Goal: Task Accomplishment & Management: Use online tool/utility

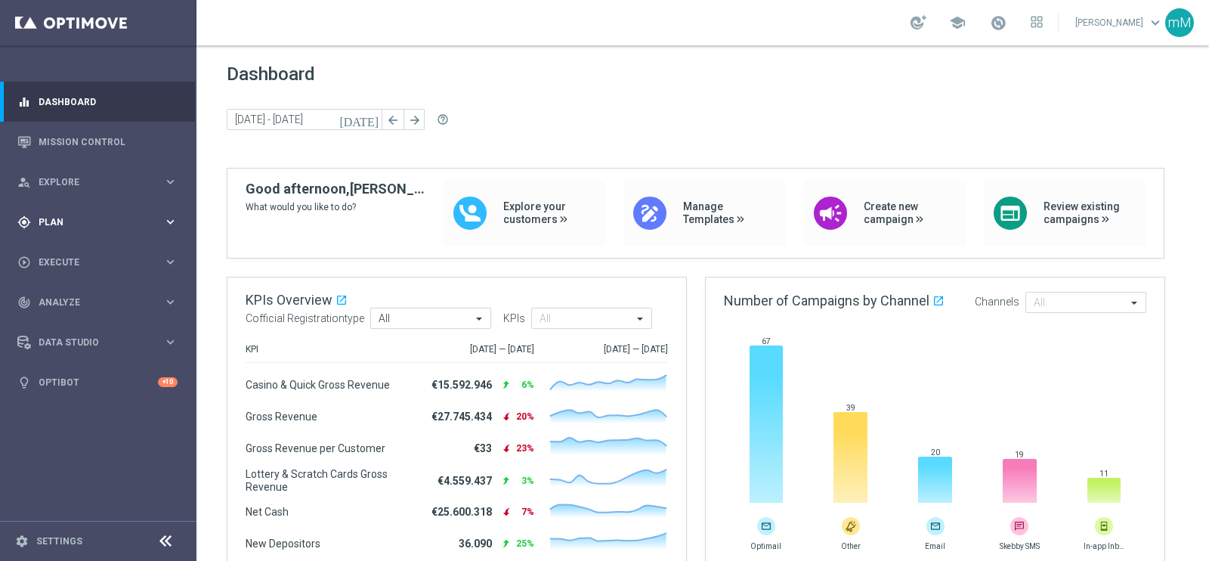
click at [87, 215] on div "gps_fixed Plan" at bounding box center [90, 222] width 146 height 14
click at [72, 294] on span "Templates" at bounding box center [94, 298] width 108 height 9
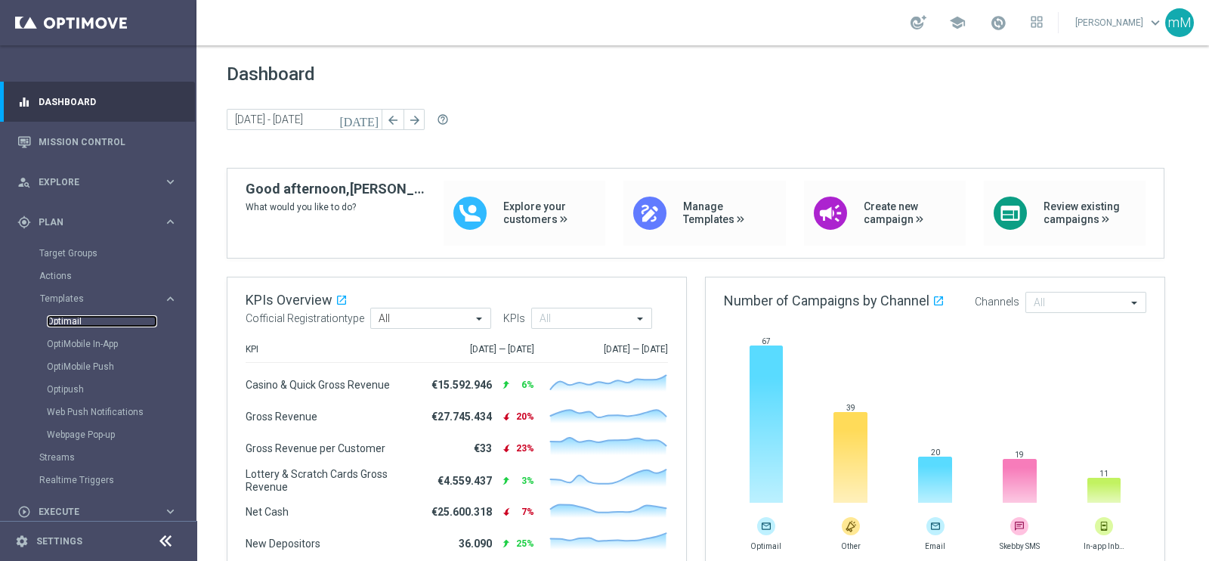
click at [72, 319] on link "Optimail" at bounding box center [102, 321] width 110 height 12
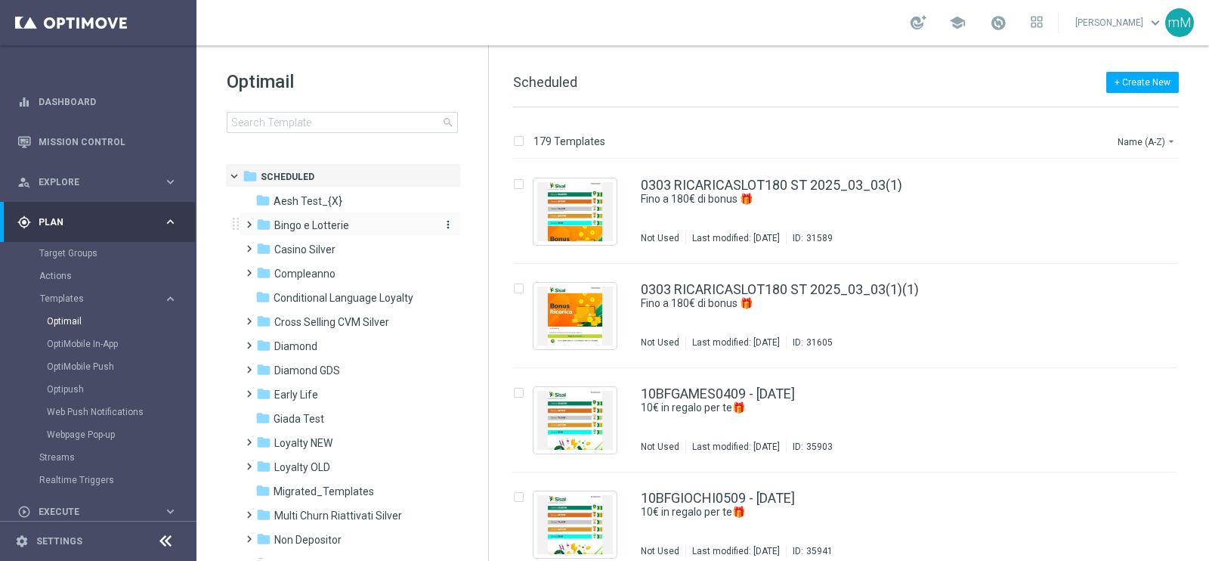
click at [339, 221] on span "Bingo e Lotterie" at bounding box center [311, 225] width 75 height 14
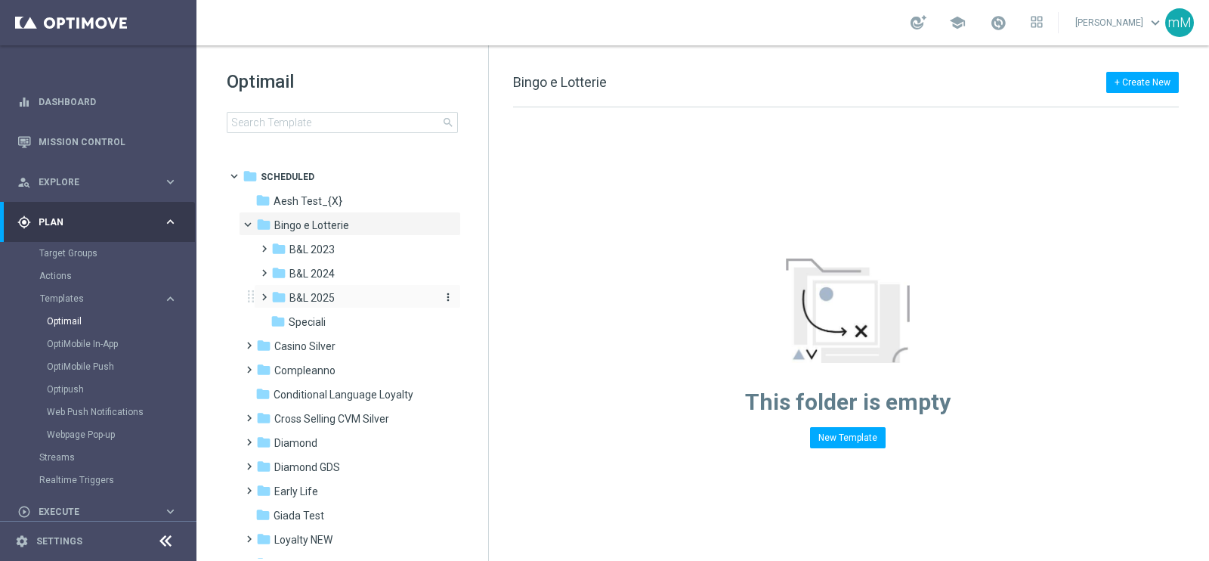
click at [327, 292] on span "B&L 2025" at bounding box center [311, 298] width 45 height 14
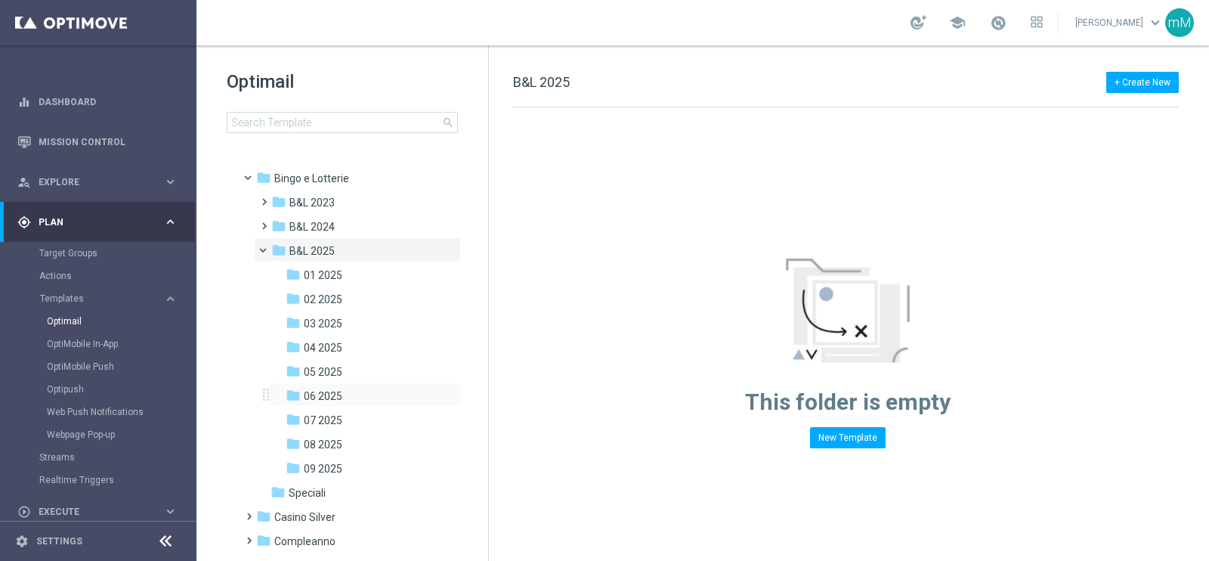
scroll to position [68, 0]
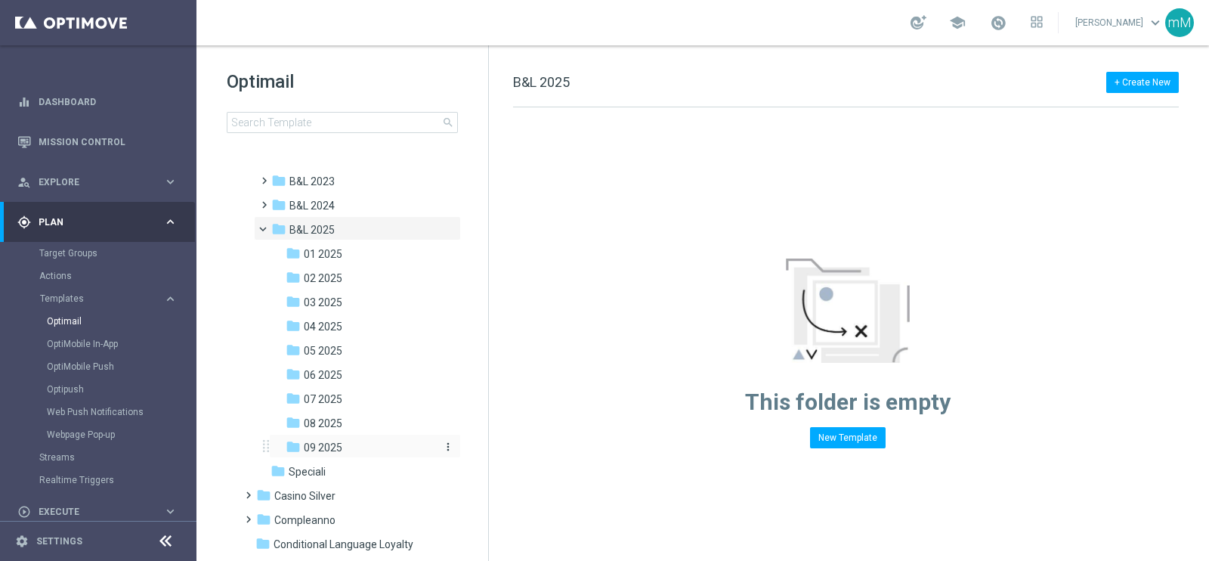
click at [344, 443] on div "folder 09 2025" at bounding box center [360, 447] width 149 height 17
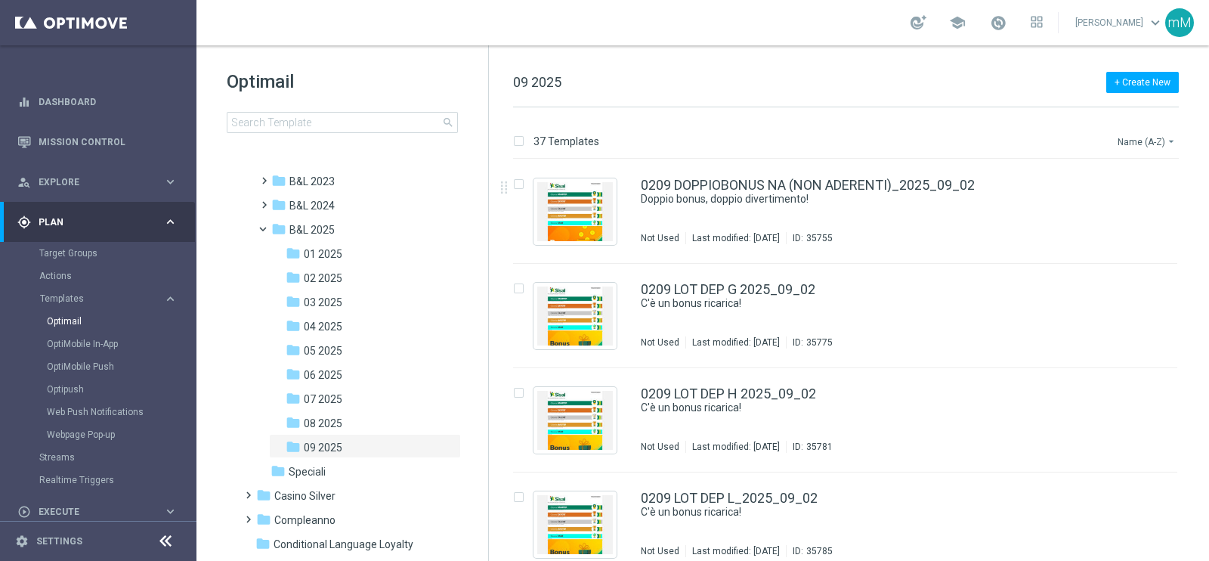
click at [1142, 140] on button "Name (A-Z) arrow_drop_down" at bounding box center [1147, 141] width 63 height 18
click at [1126, 209] on span "Date Modified (Newest)" at bounding box center [1120, 208] width 101 height 11
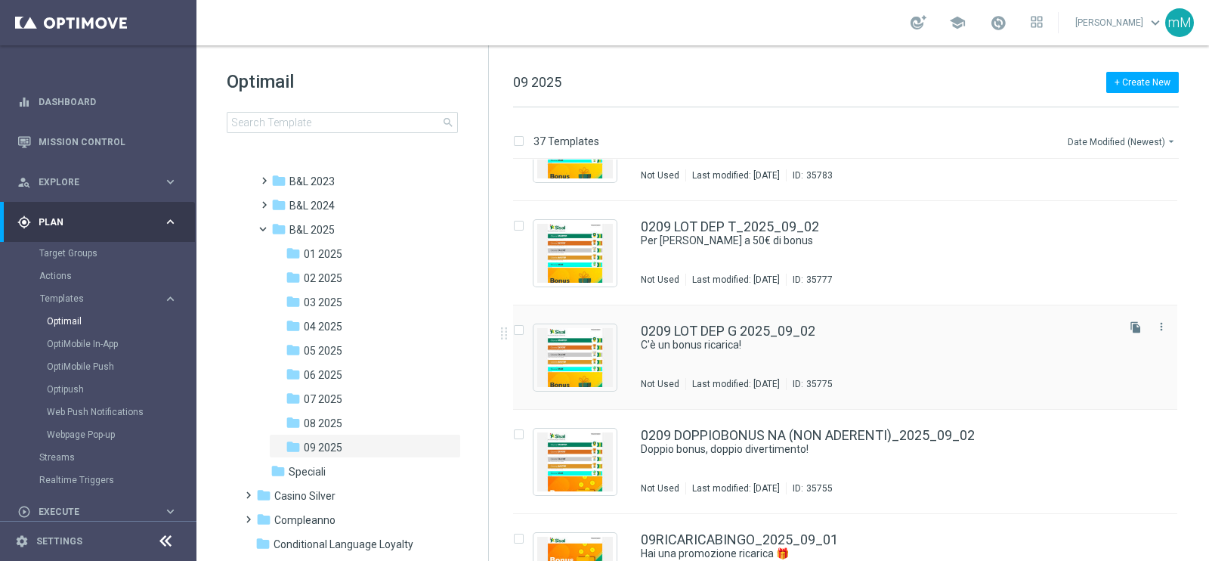
scroll to position [3395, 0]
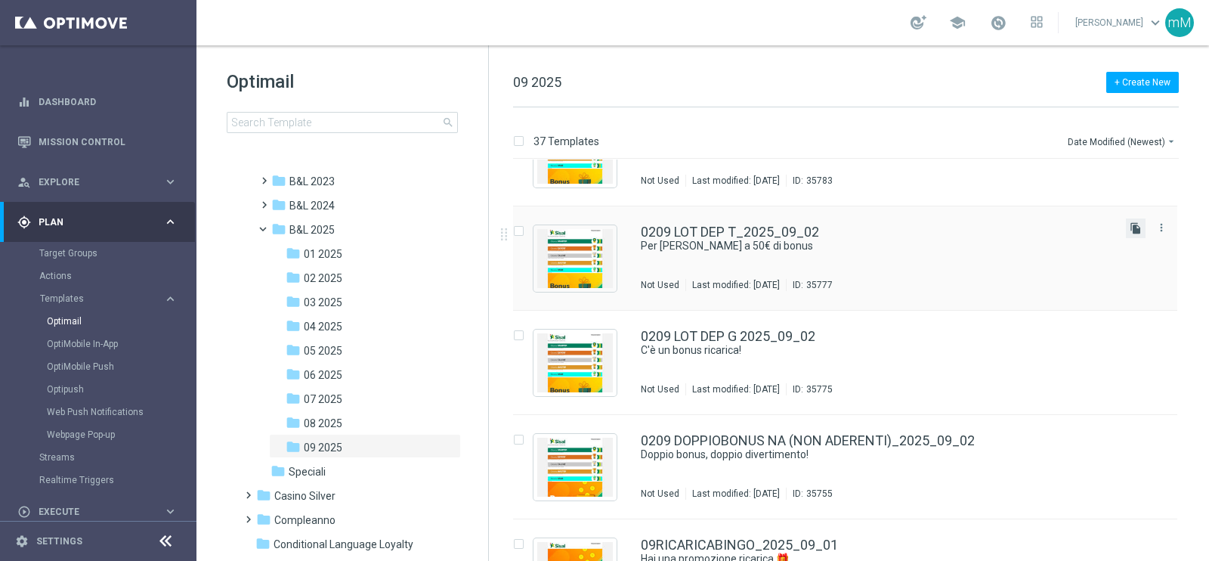
click at [1135, 231] on icon "file_copy" at bounding box center [1136, 228] width 12 height 12
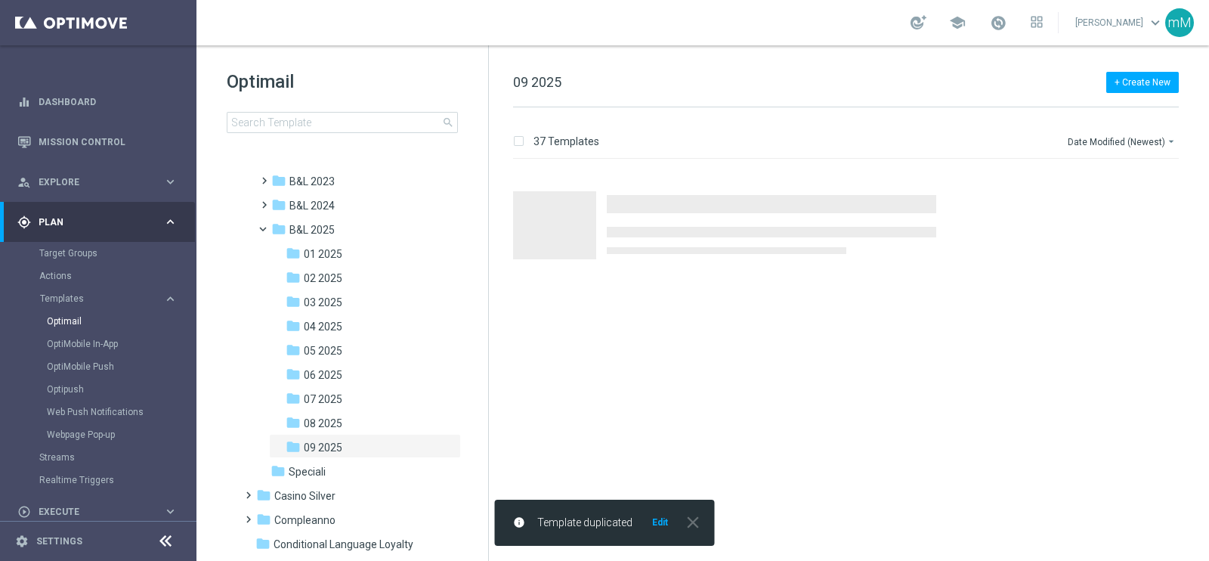
scroll to position [0, 0]
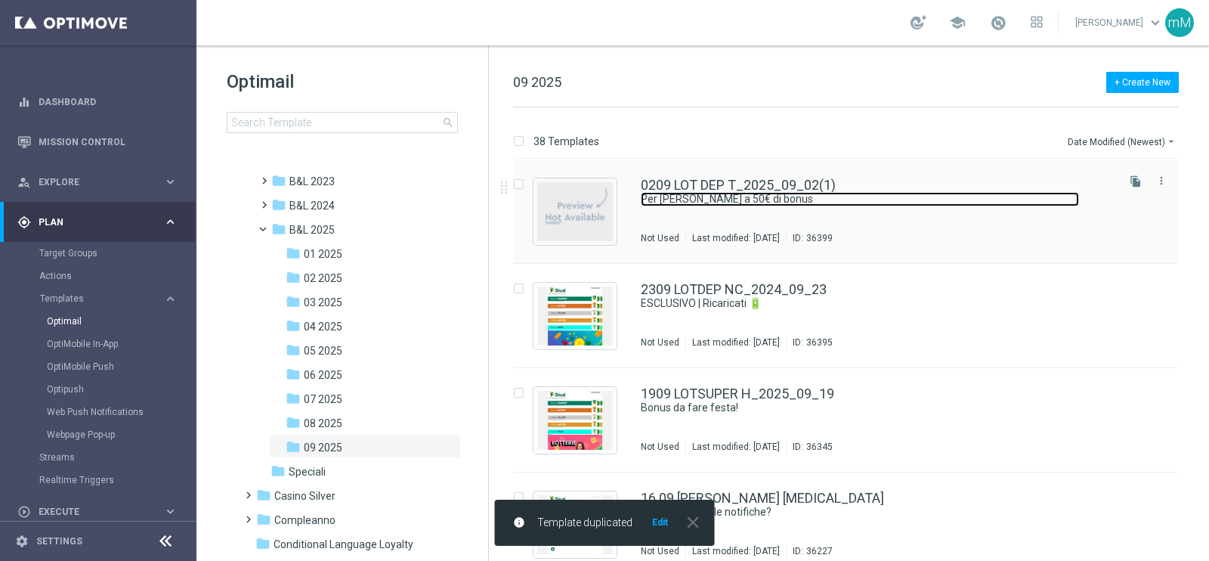
click at [767, 198] on link "Per [PERSON_NAME] a 50€ di bonus" at bounding box center [860, 199] width 438 height 14
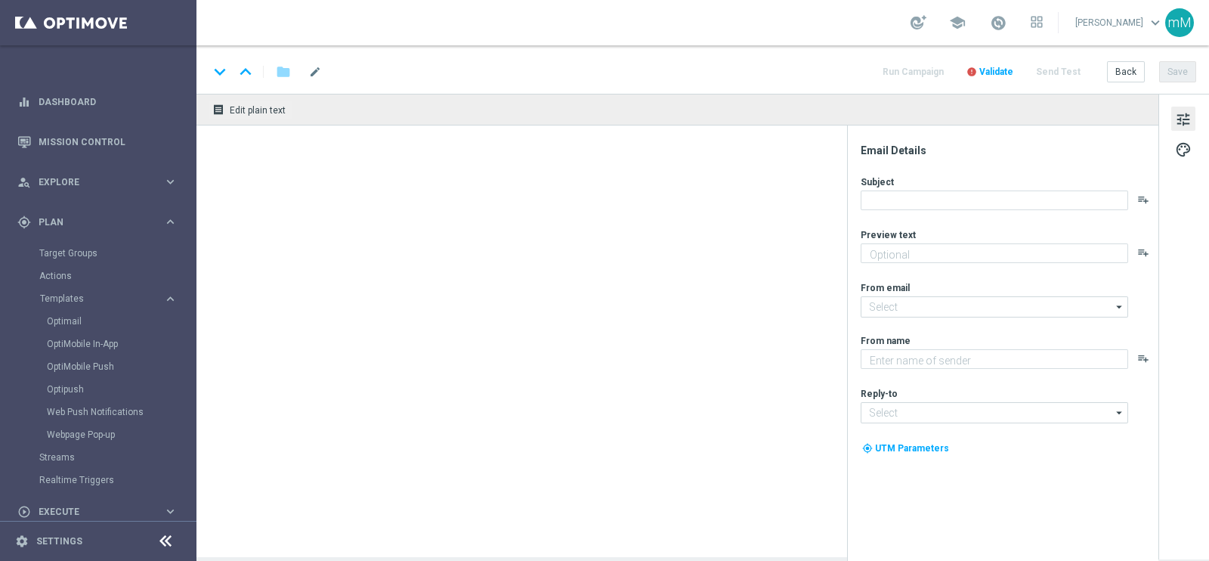
type textarea "Scopri la promozione che ti abbiamo riservato!"
type input "[EMAIL_ADDRESS][DOMAIN_NAME]"
type textarea "Sisal"
type input "[EMAIL_ADDRESS][DOMAIN_NAME]"
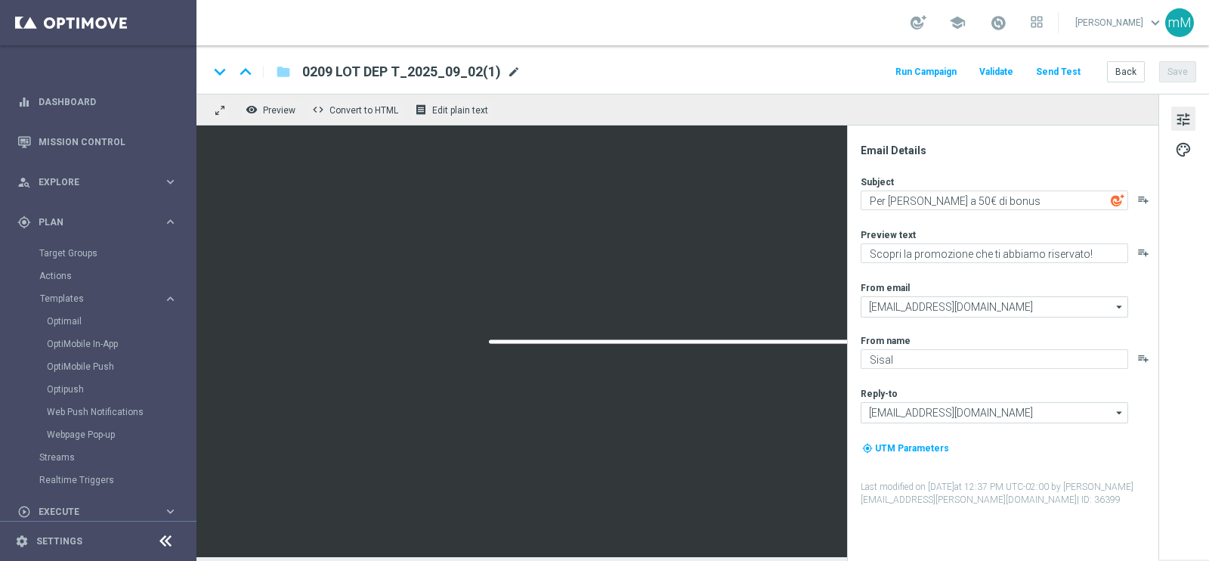
click at [517, 76] on span "mode_edit" at bounding box center [514, 72] width 14 height 14
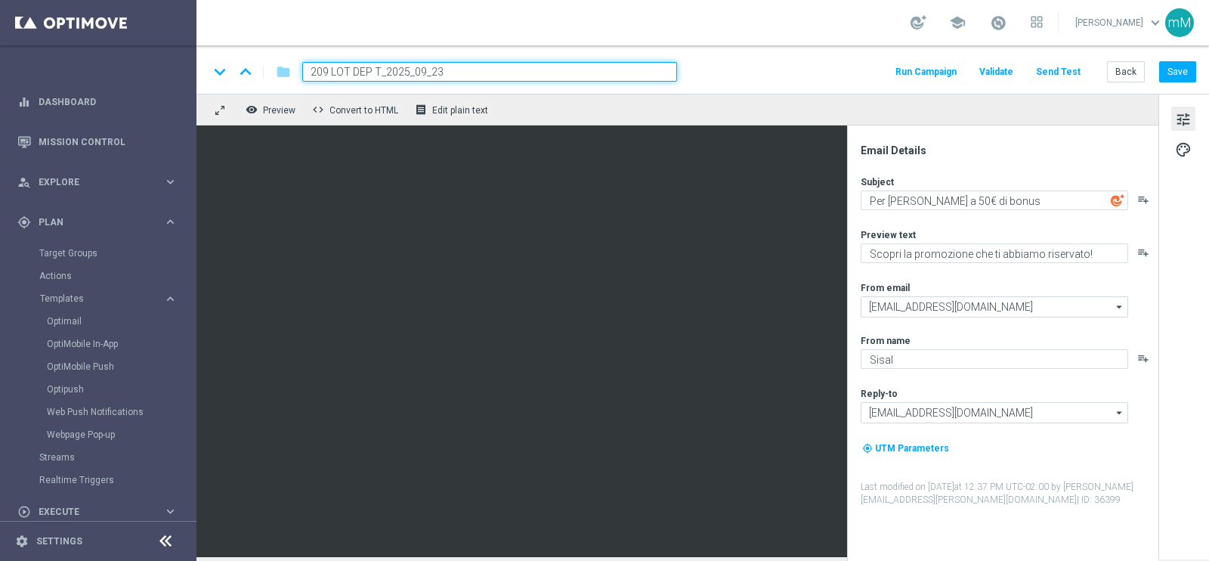
type input "2309 LOT DEP T_2025_09_23"
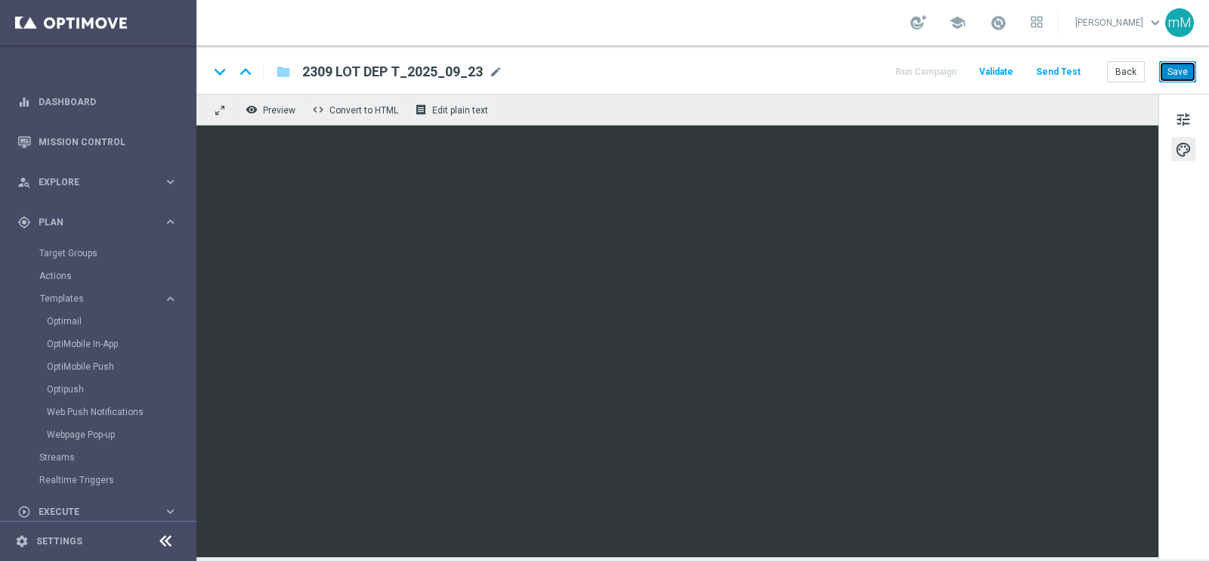
click at [1183, 72] on button "Save" at bounding box center [1177, 71] width 37 height 21
click at [1126, 71] on button "Back" at bounding box center [1126, 71] width 38 height 21
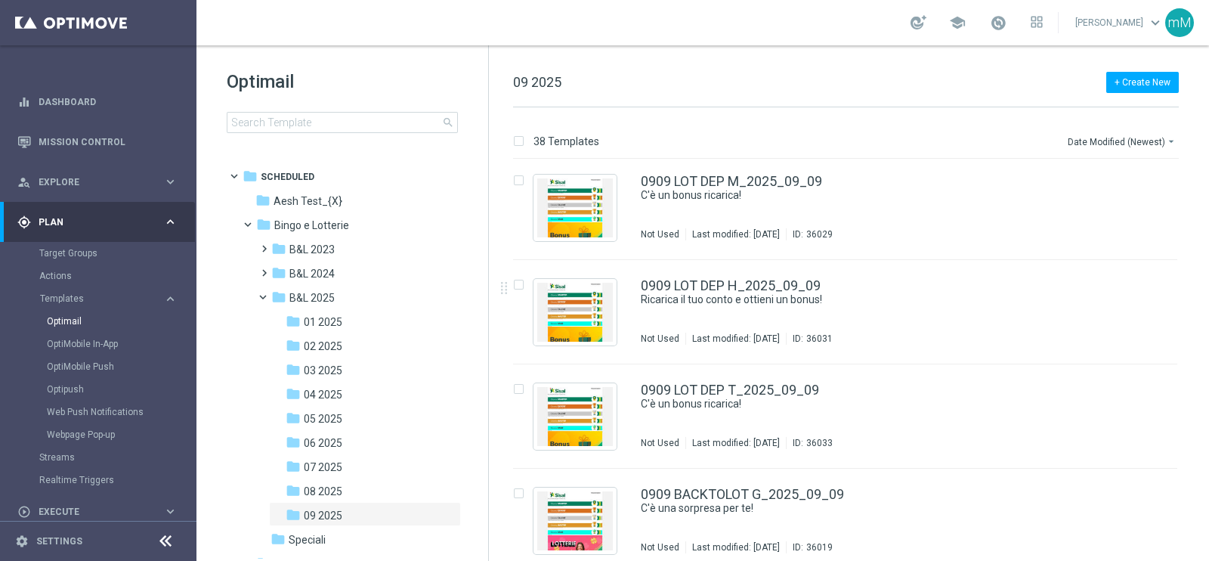
scroll to position [2085, 0]
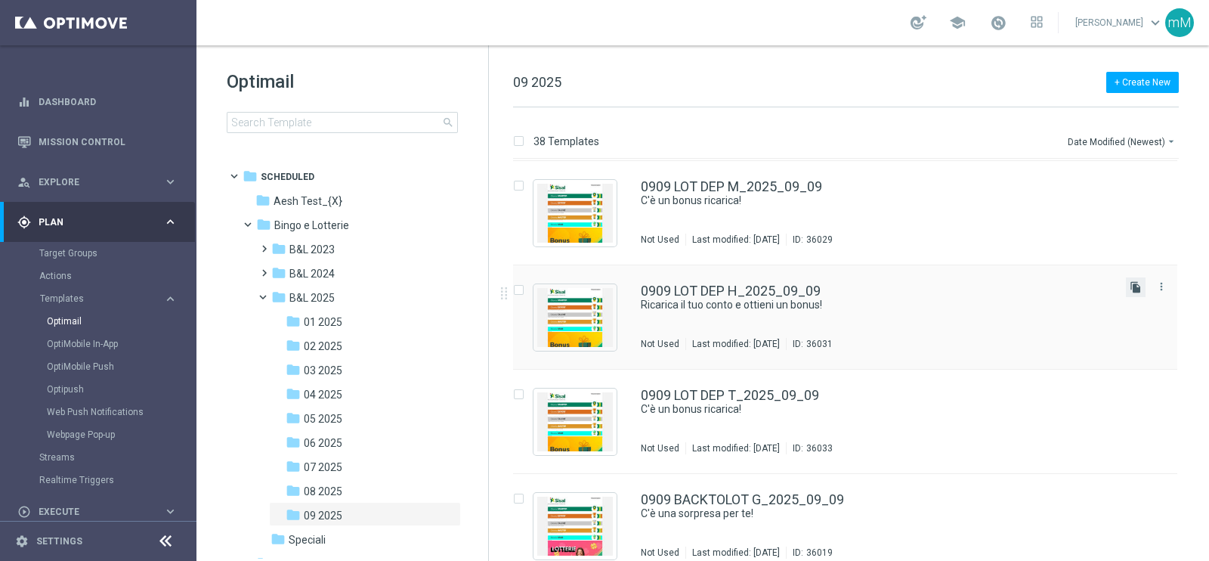
click at [1135, 285] on icon "file_copy" at bounding box center [1136, 287] width 12 height 12
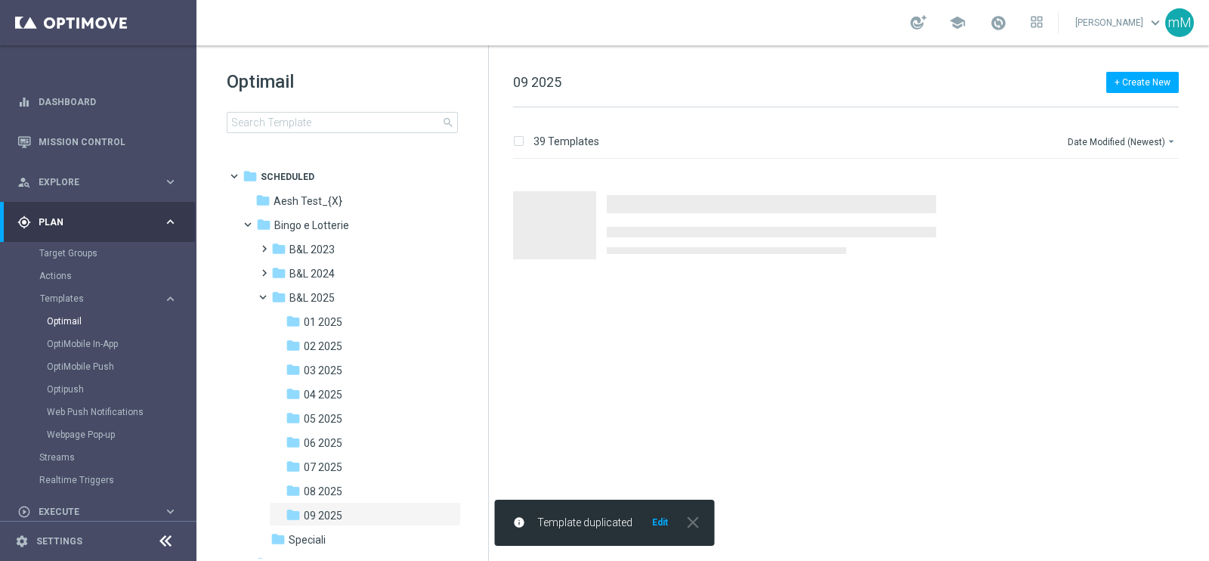
scroll to position [0, 0]
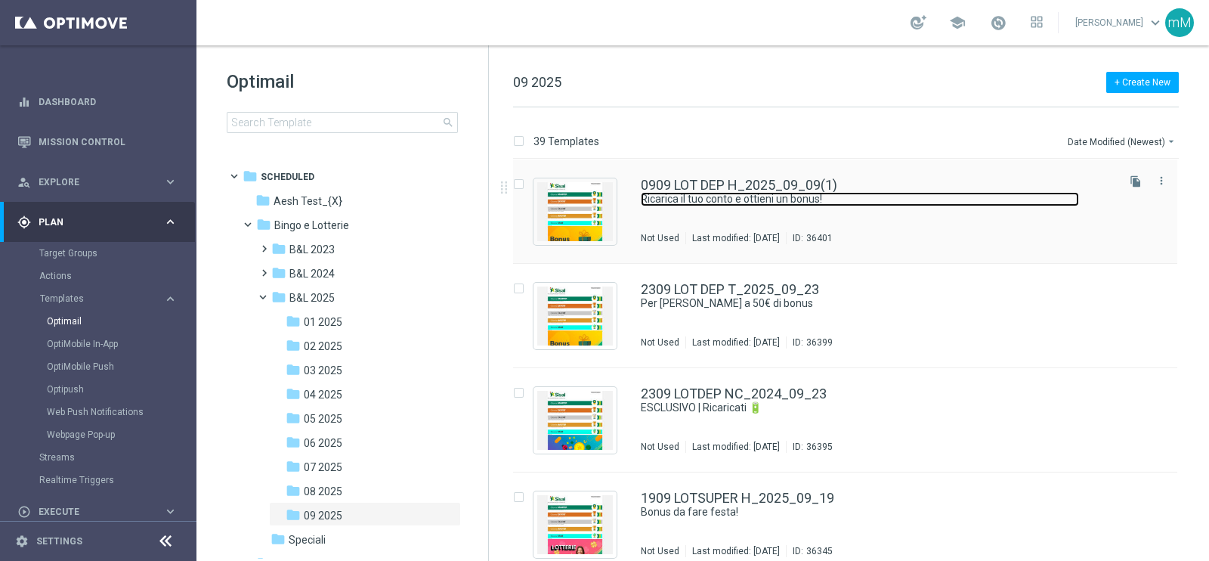
click at [826, 201] on link "Ricarica il tuo conto e ottieni un bonus!" at bounding box center [860, 199] width 438 height 14
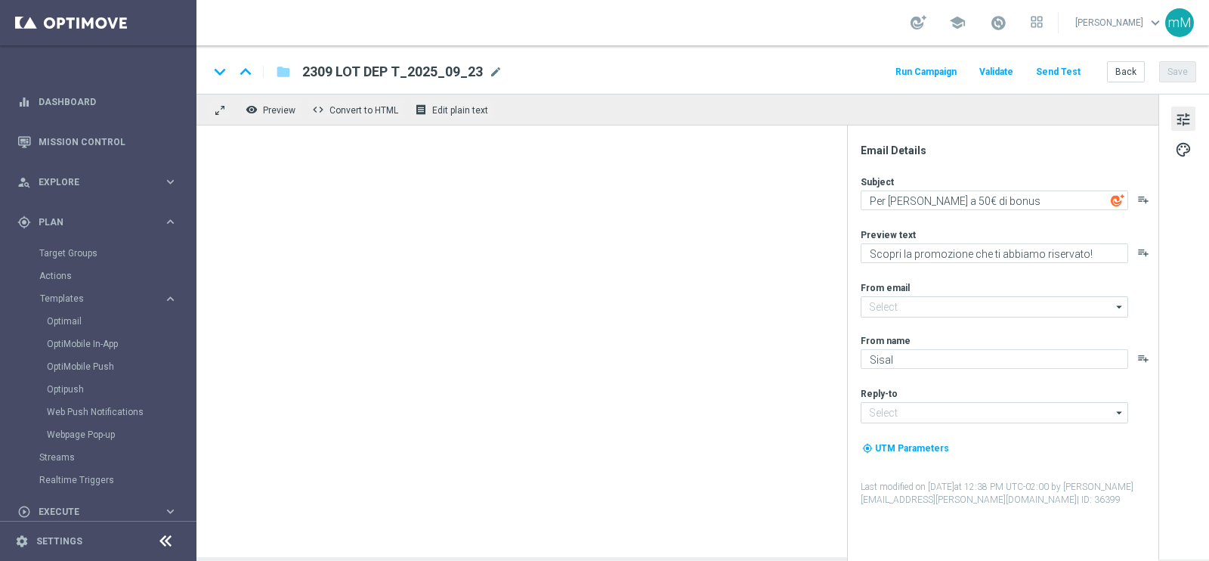
type input "[EMAIL_ADDRESS][DOMAIN_NAME]"
type textarea "Ricarica il tuo conto e ottieni un bonus!"
type textarea "Per [PERSON_NAME] a 16.000 Sisal point"
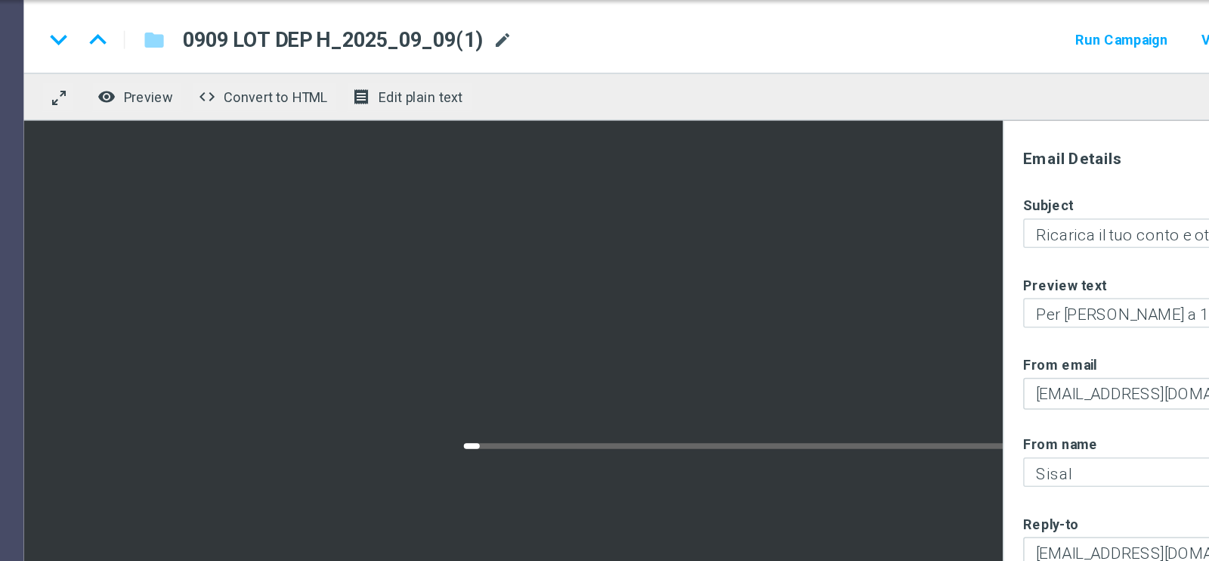
click at [515, 68] on span "mode_edit" at bounding box center [515, 72] width 14 height 14
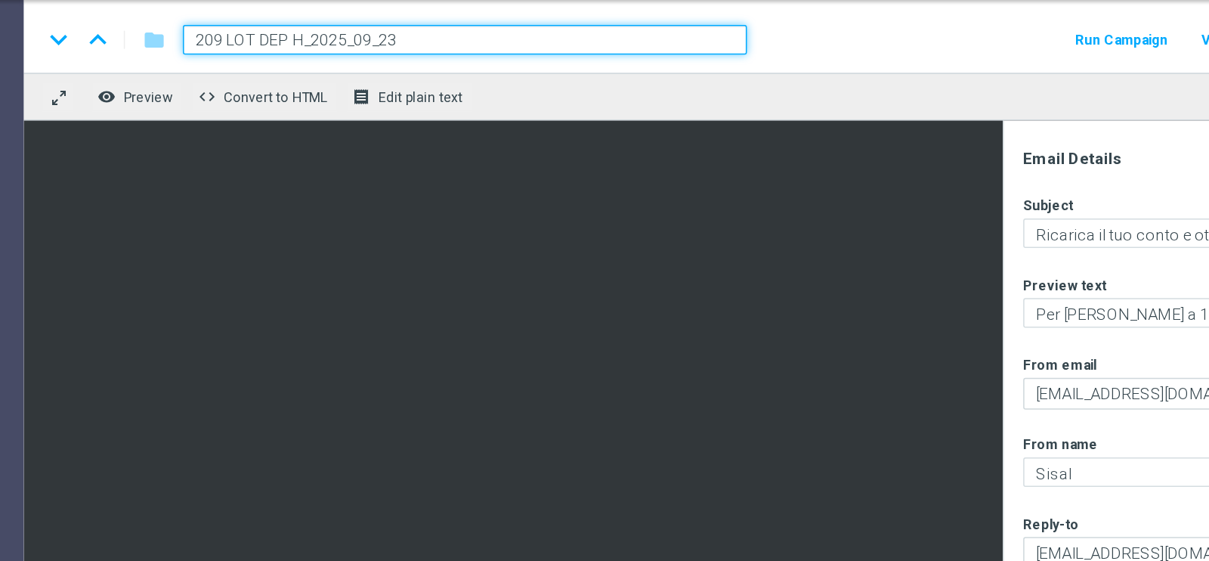
type input "2309 LOT DEP H_2025_09_23"
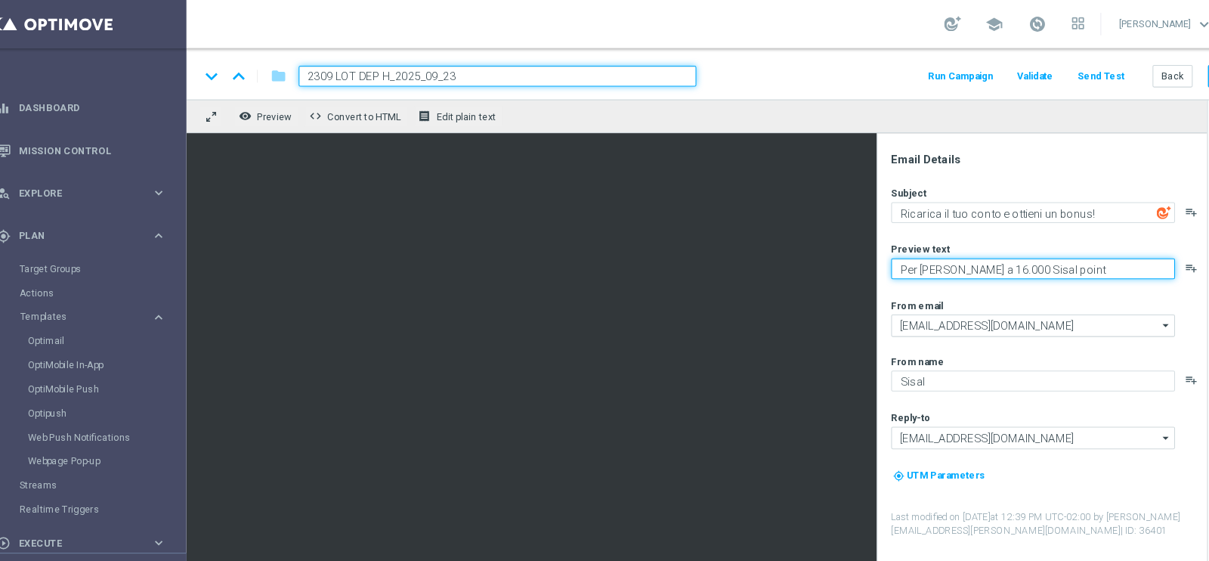
click at [967, 251] on textarea "Per [PERSON_NAME] a 16.000 Sisal point" at bounding box center [995, 253] width 268 height 20
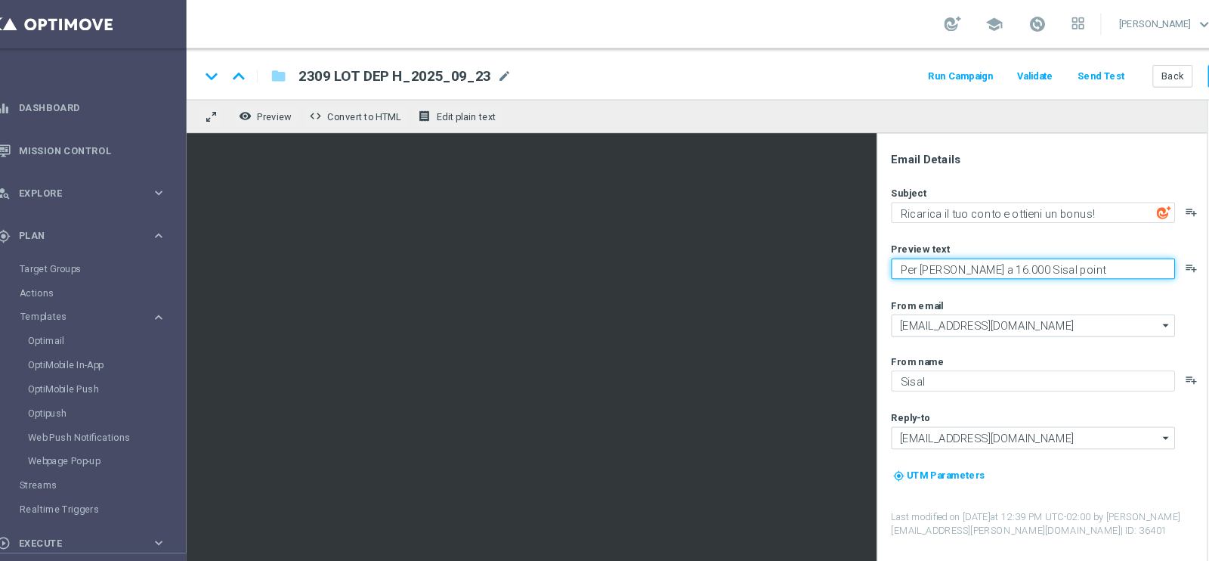
click at [967, 251] on textarea "Per [PERSON_NAME] a 16.000 Sisal point" at bounding box center [995, 253] width 268 height 20
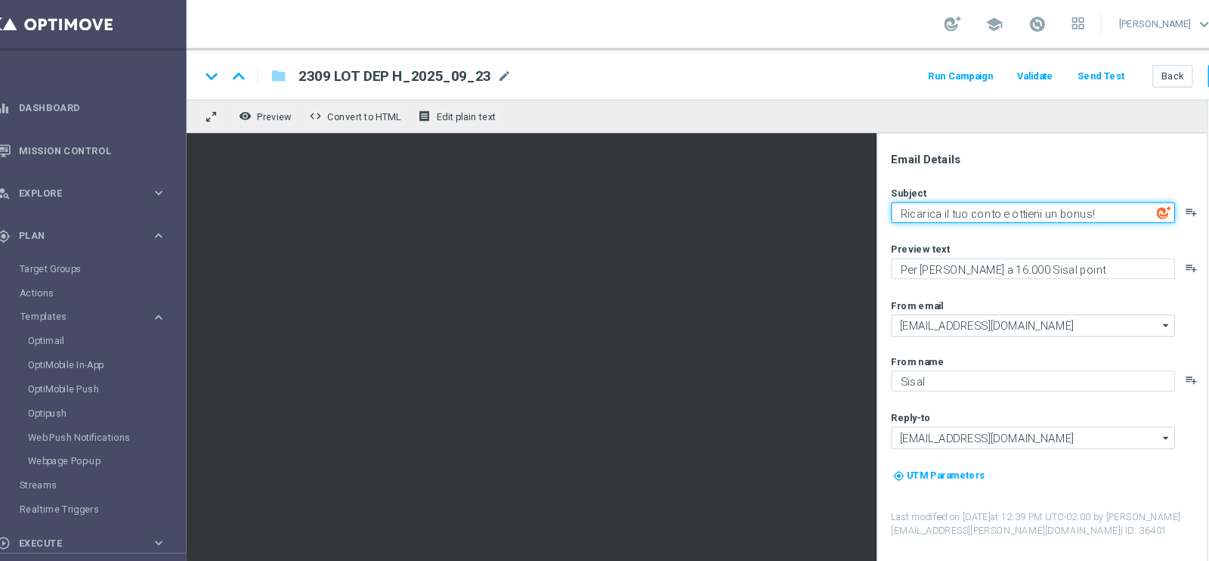
click at [951, 197] on textarea "Ricarica il tuo conto e ottieni un bonus!" at bounding box center [995, 200] width 268 height 20
paste textarea "Per [PERSON_NAME] a 16.000 Sisal point"
click at [937, 203] on textarea "Per [PERSON_NAME] a 16.000 Sisal point" at bounding box center [995, 200] width 268 height 20
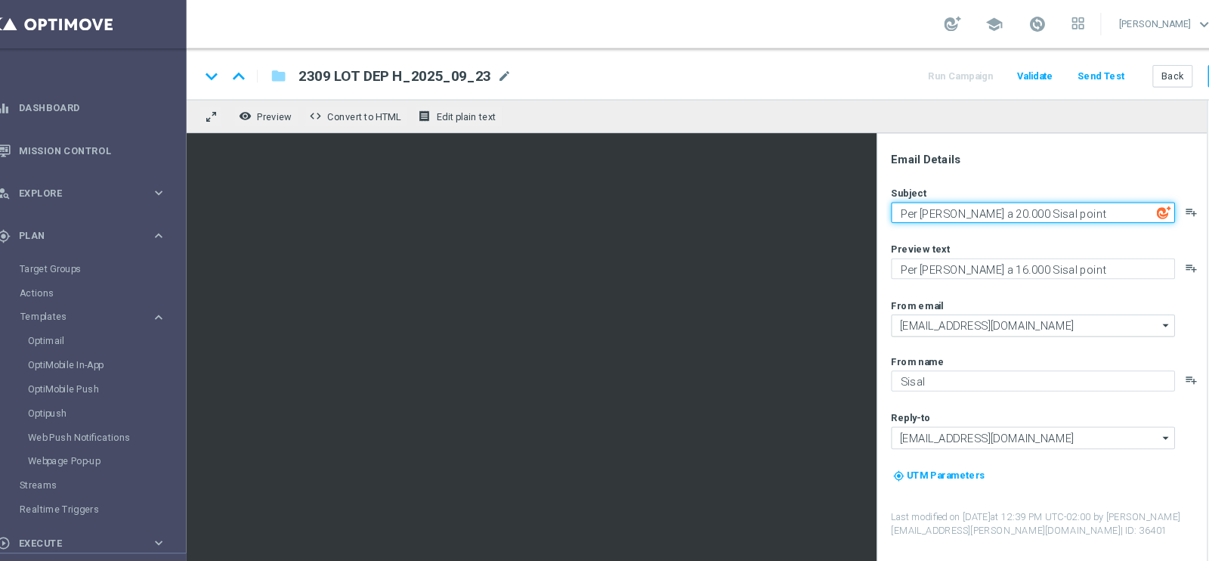
type textarea "Per [PERSON_NAME] a 20.000 Sisal point"
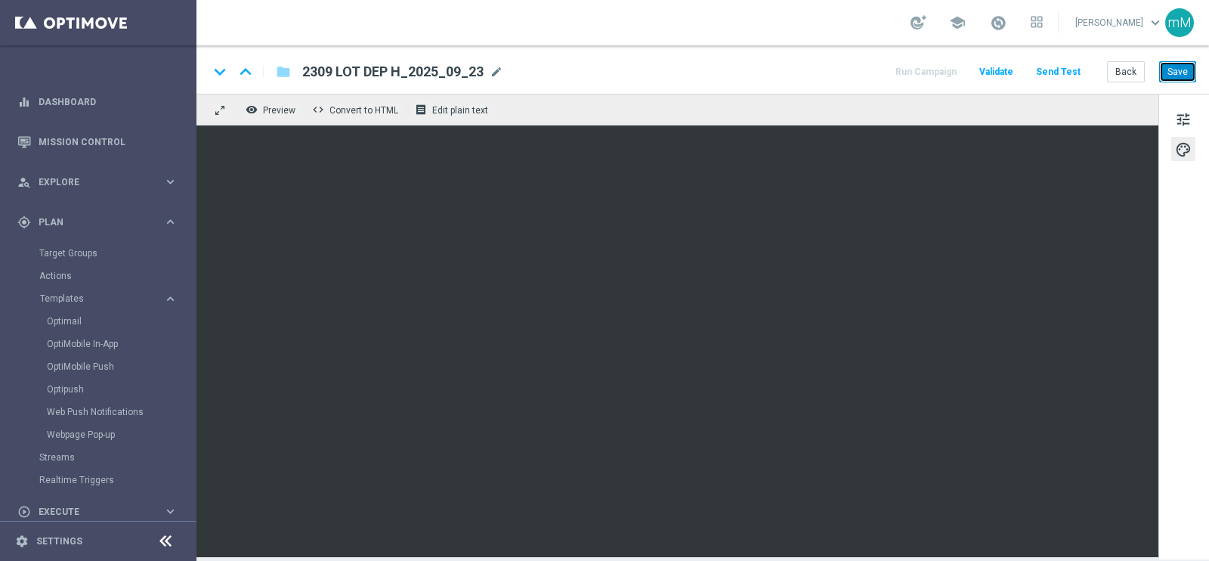
click at [1183, 70] on button "Save" at bounding box center [1177, 71] width 37 height 21
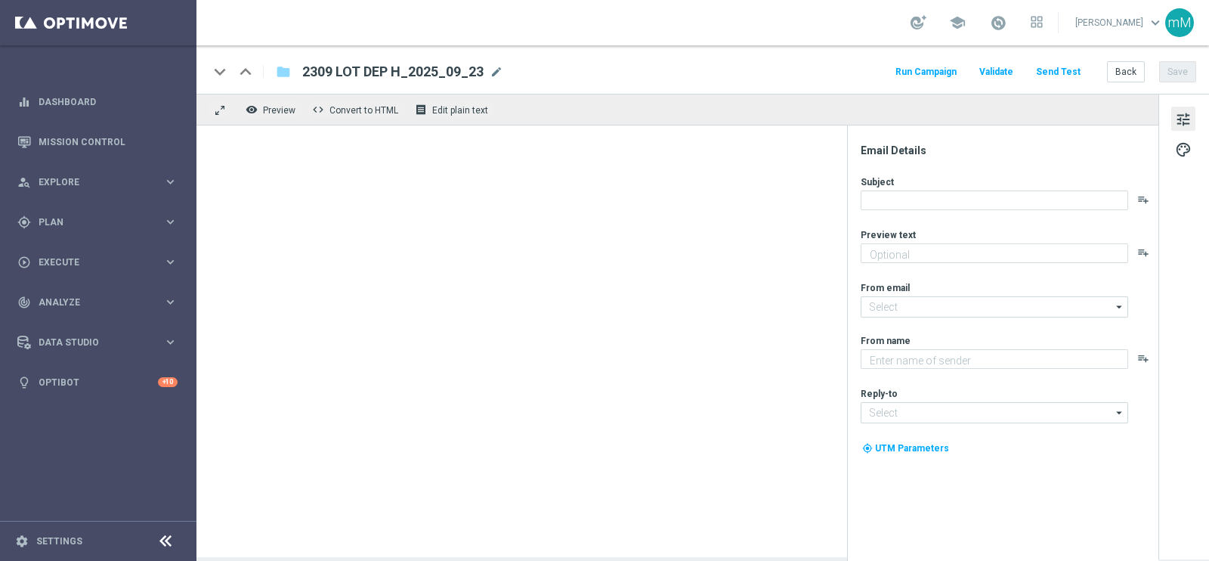
type textarea "Per [PERSON_NAME] a 16.000 Sisal point"
type input "[EMAIL_ADDRESS][DOMAIN_NAME]"
type textarea "Sisal"
type input "[EMAIL_ADDRESS][DOMAIN_NAME]"
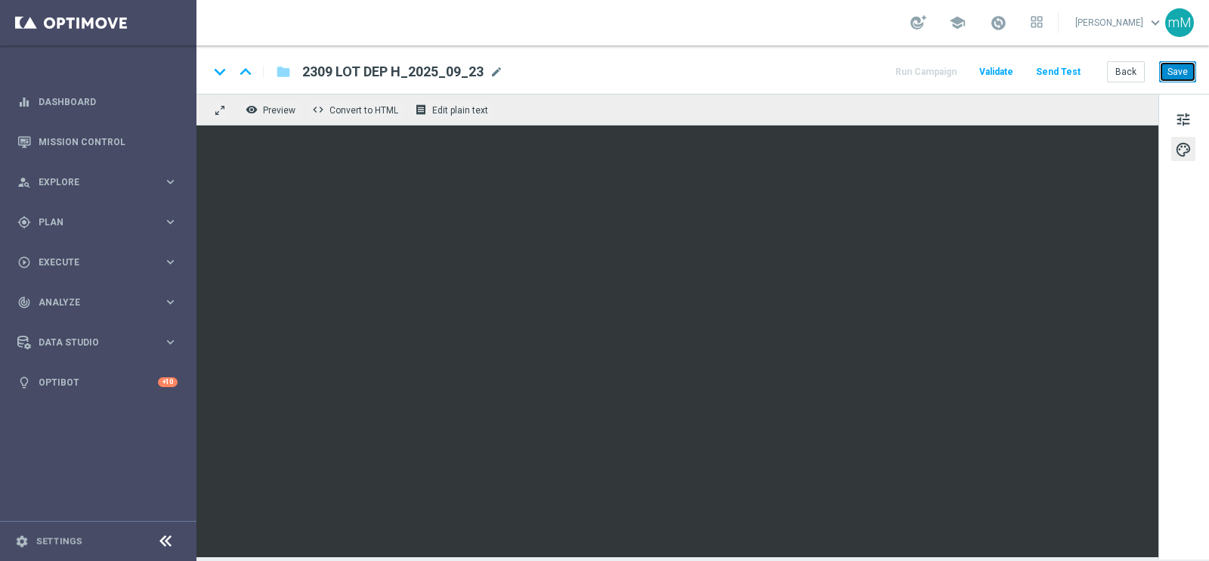
click at [1175, 67] on button "Save" at bounding box center [1177, 71] width 37 height 21
click at [1120, 73] on button "Back" at bounding box center [1126, 71] width 38 height 21
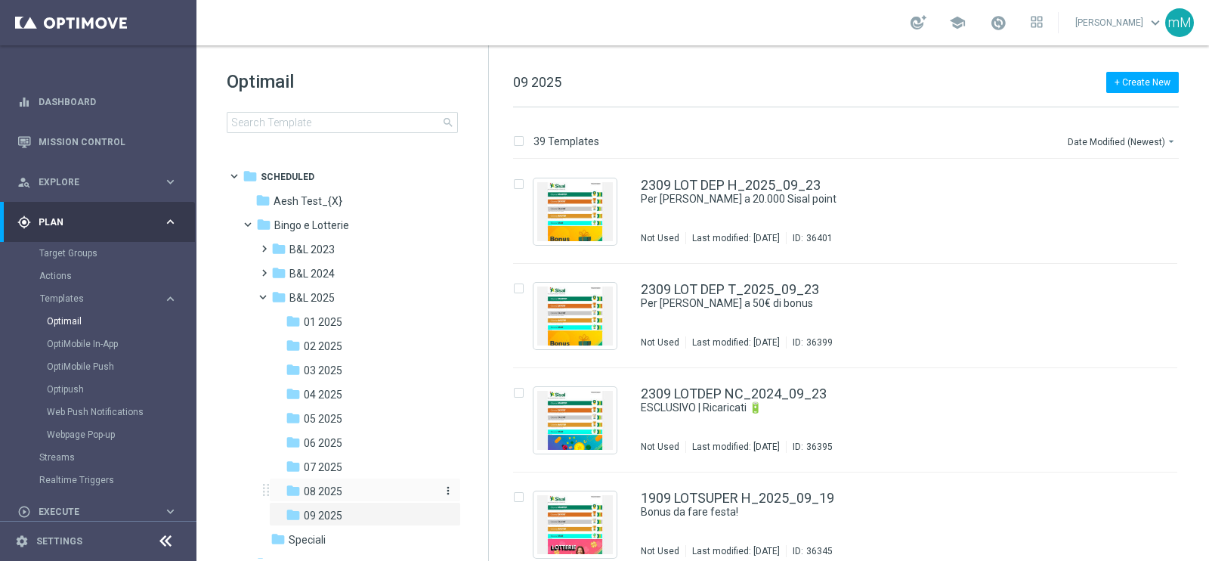
click at [327, 489] on span "08 2025" at bounding box center [323, 491] width 39 height 14
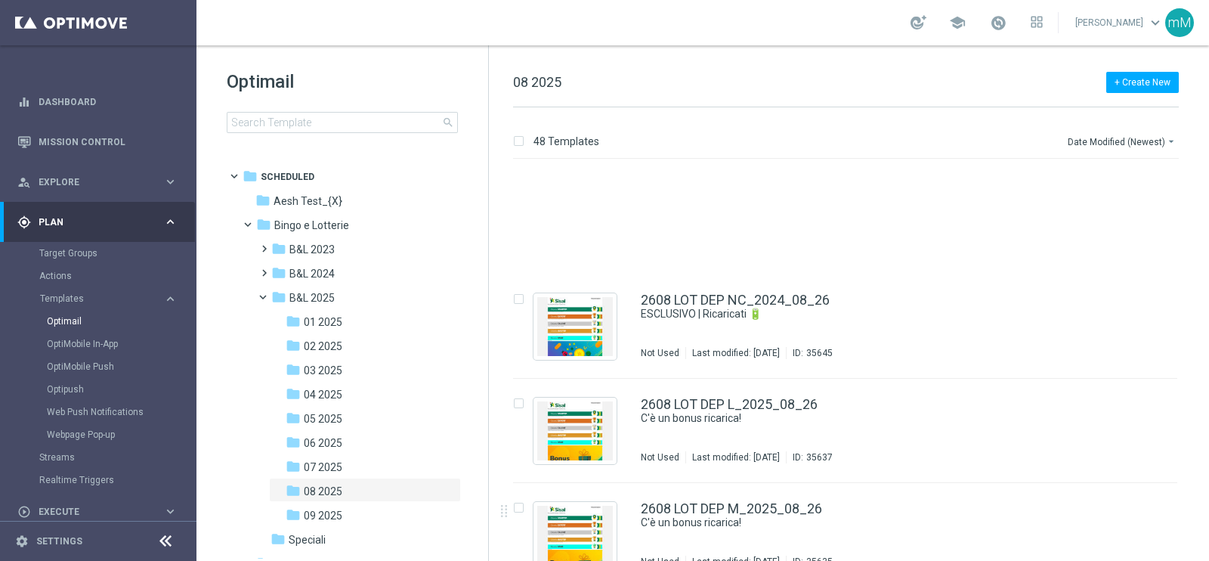
scroll to position [1009, 0]
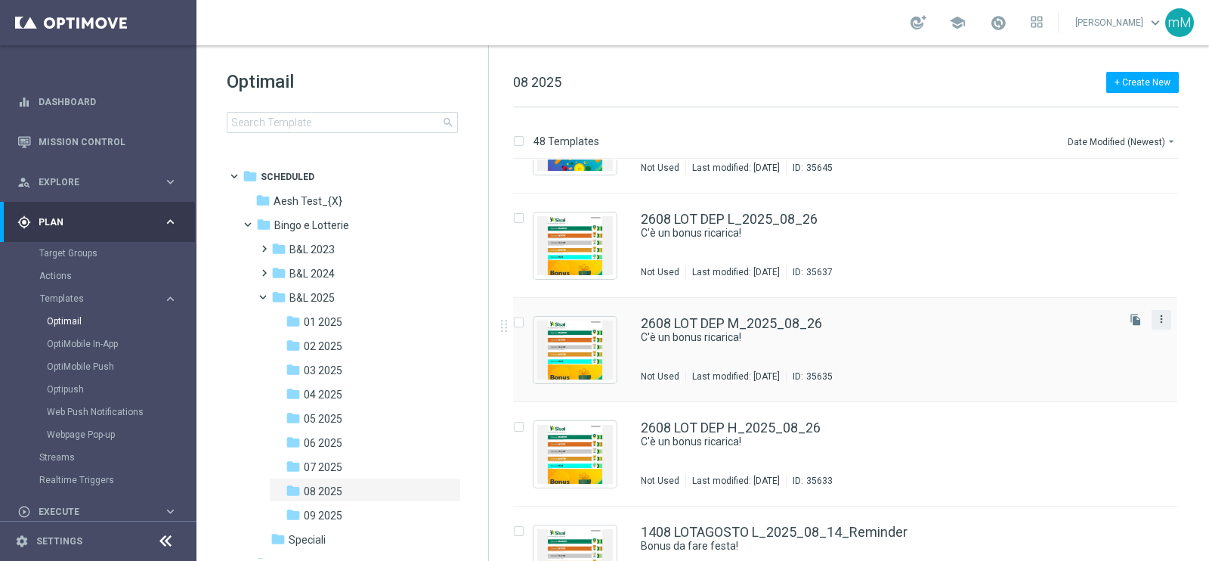
click at [1162, 322] on icon "more_vert" at bounding box center [1162, 319] width 12 height 12
click at [1118, 352] on div "Copy To" at bounding box center [1099, 356] width 91 height 11
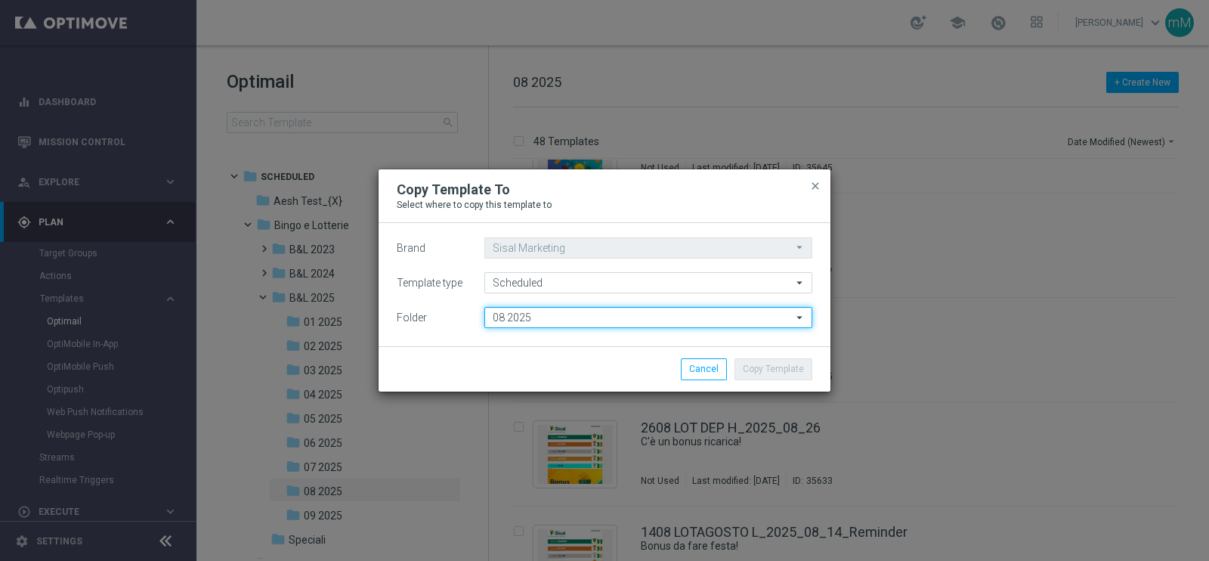
click at [563, 317] on input "08 2025" at bounding box center [648, 317] width 328 height 21
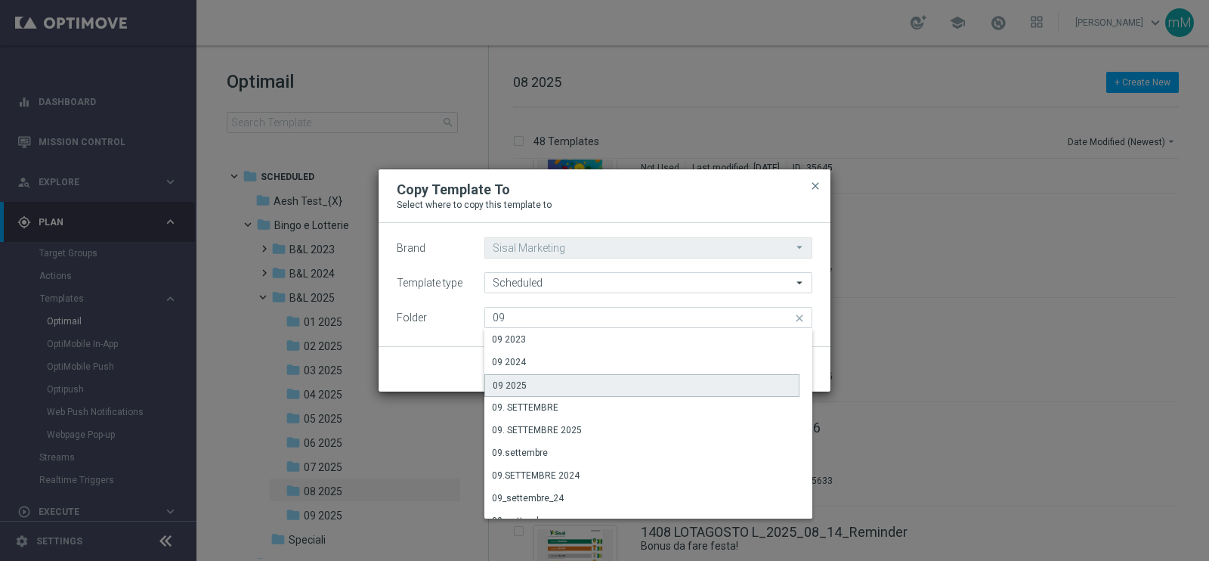
click at [548, 383] on div "09 2025" at bounding box center [641, 385] width 315 height 23
type input "09 2025"
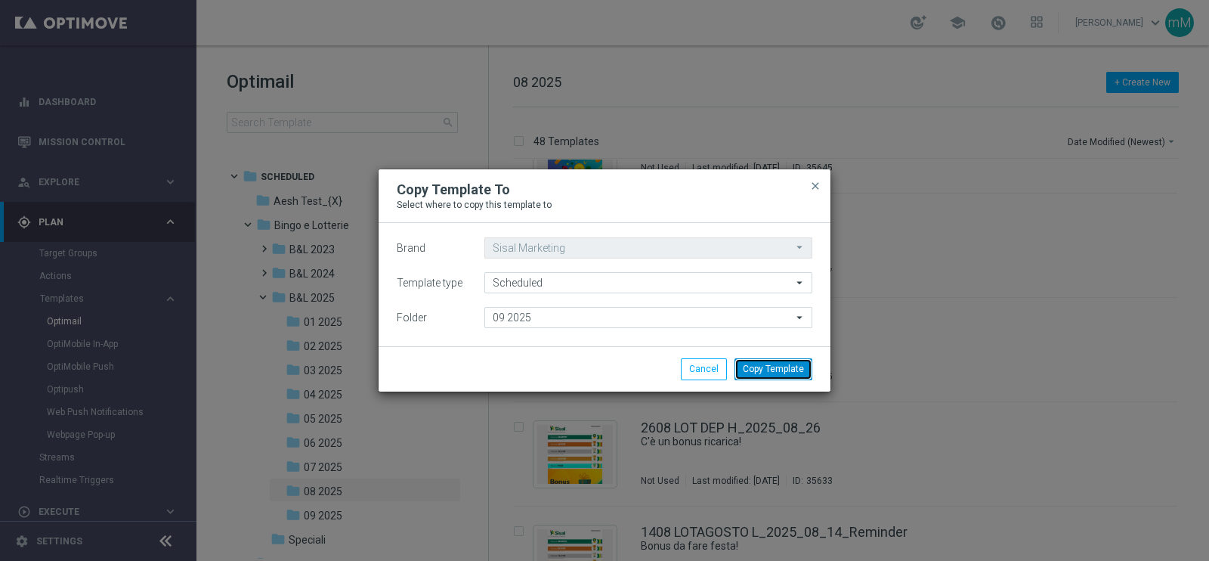
click at [762, 365] on button "Copy Template" at bounding box center [774, 368] width 78 height 21
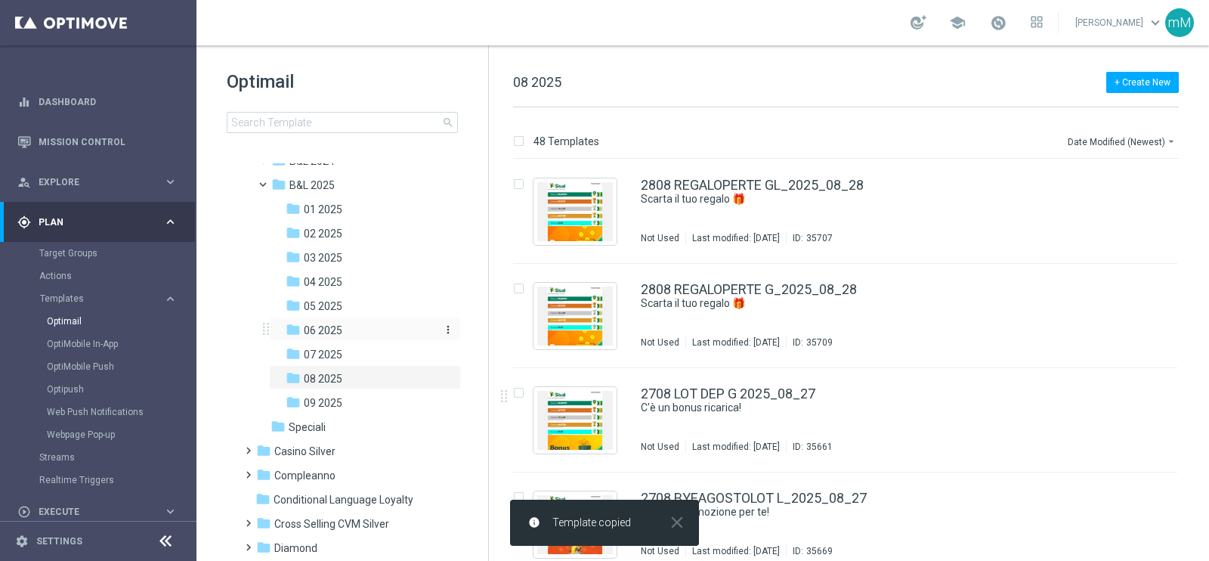
scroll to position [113, 0]
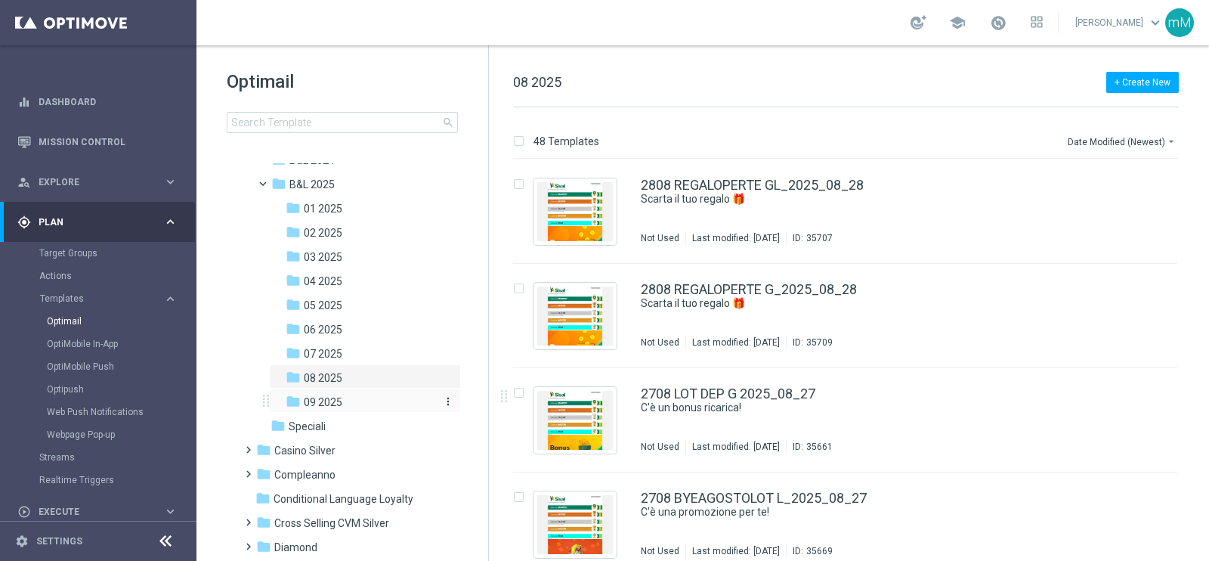
click at [353, 401] on div "folder 09 2025" at bounding box center [360, 402] width 149 height 17
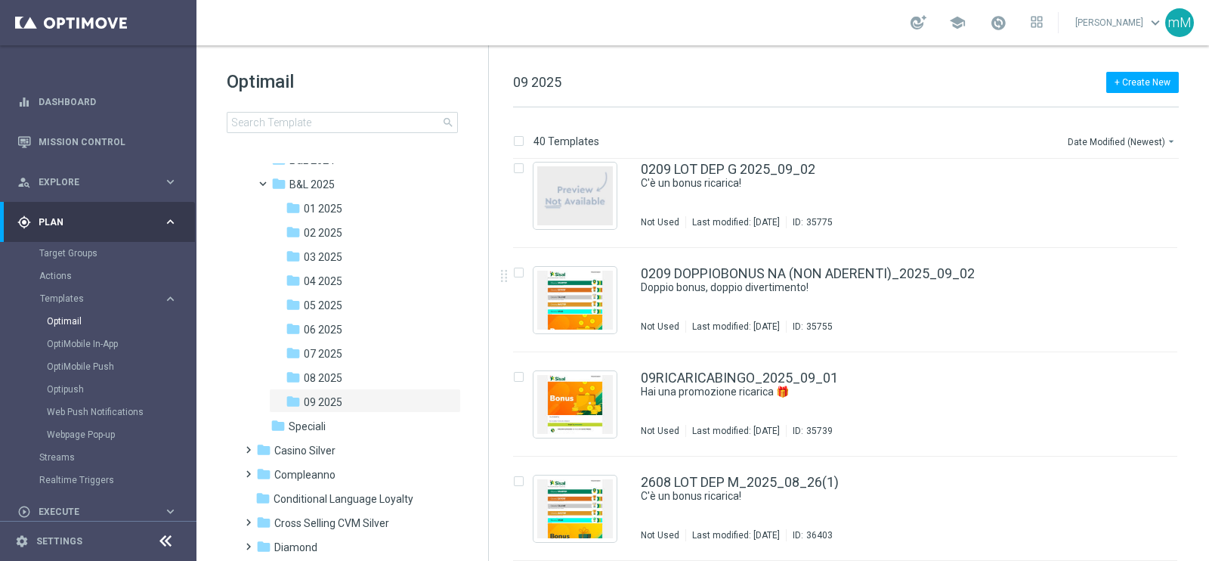
scroll to position [3771, 0]
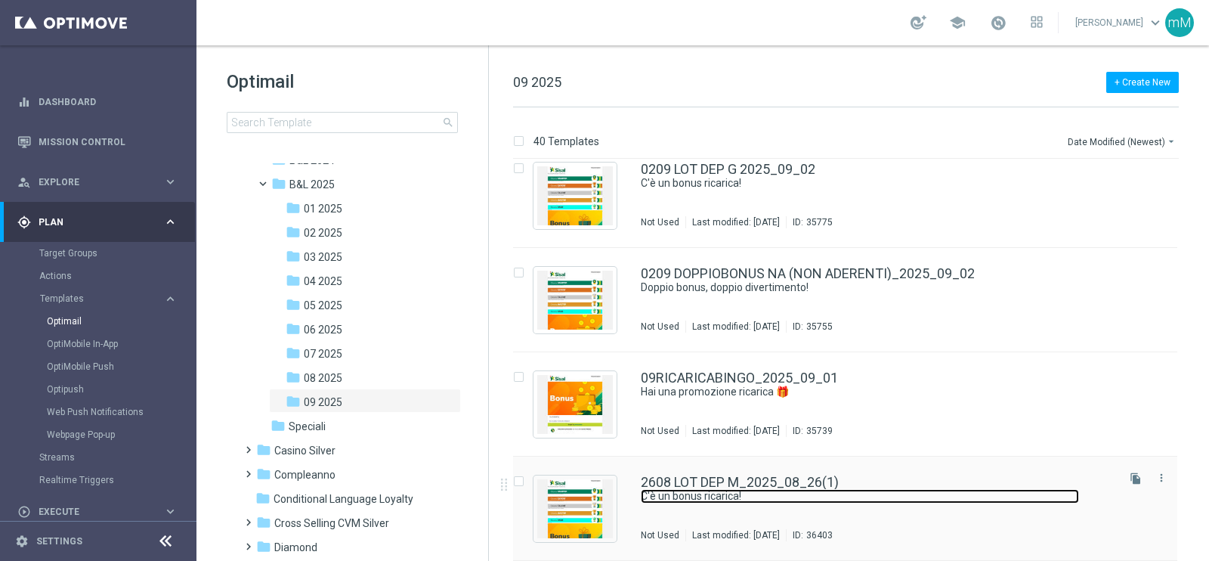
click at [708, 497] on link "C'è un bonus ricarica!" at bounding box center [860, 496] width 438 height 14
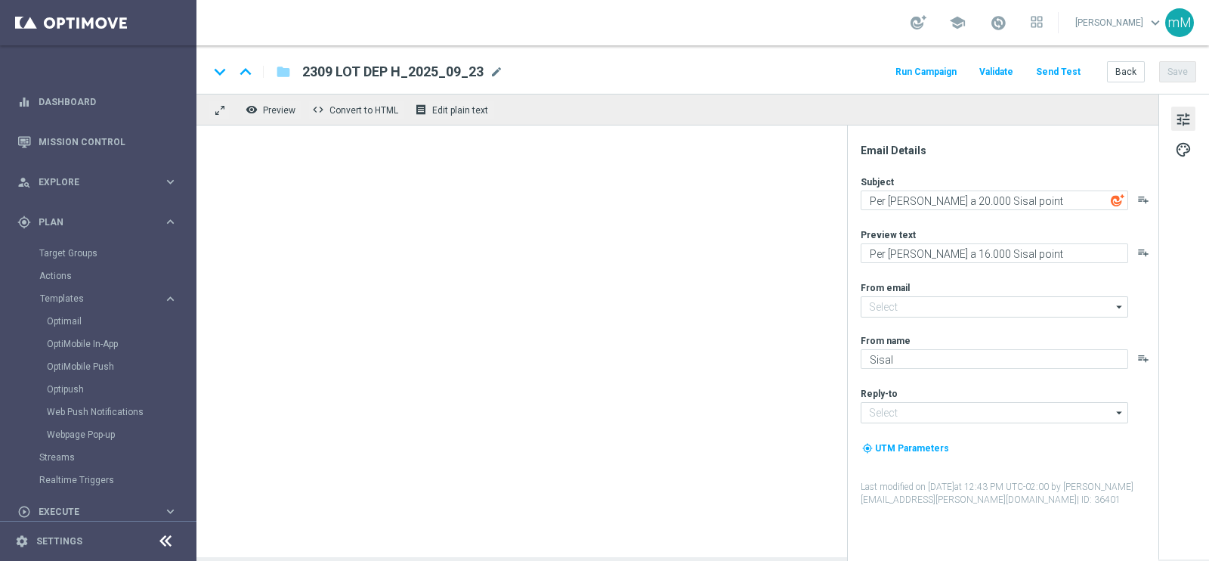
type input "2608 LOT DEP M_2025_08_26(1)"
type textarea "C'è un bonus ricarica!"
type textarea "Per te fino a 10€ di bonus"
type input "[EMAIL_ADDRESS][DOMAIN_NAME]"
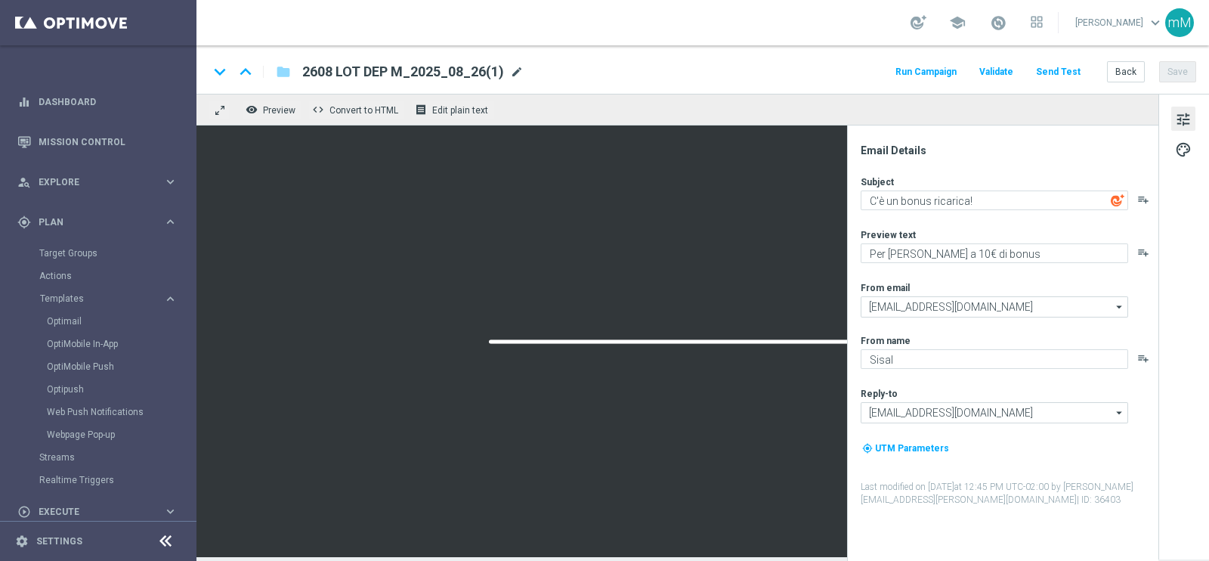
click at [514, 73] on span "mode_edit" at bounding box center [517, 72] width 14 height 14
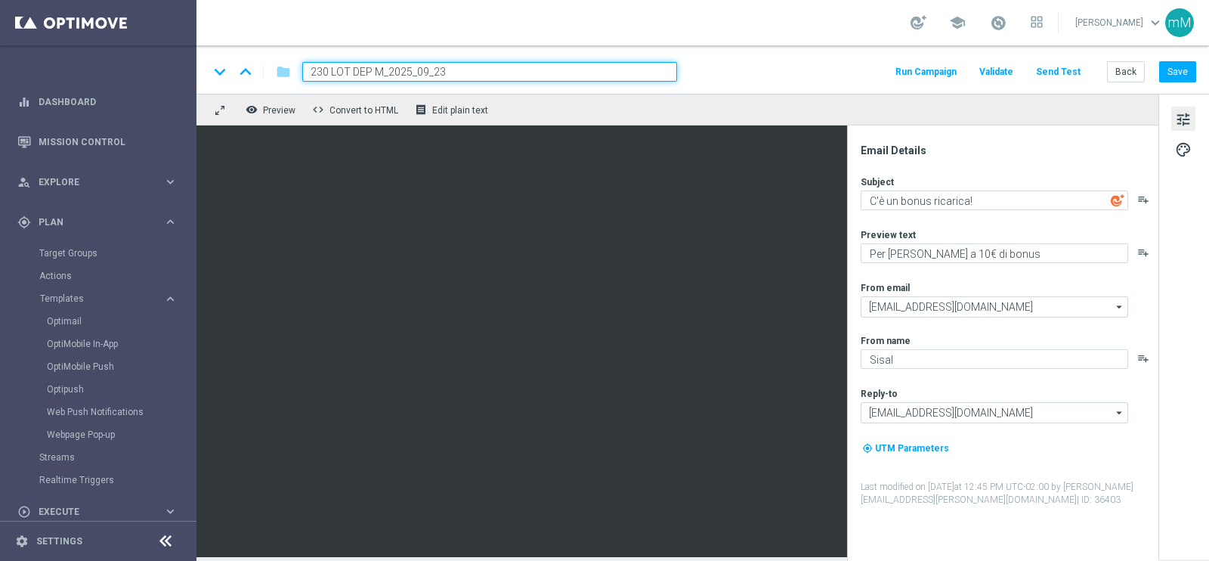
type input "2309 LOT DEP M_2025_09_23"
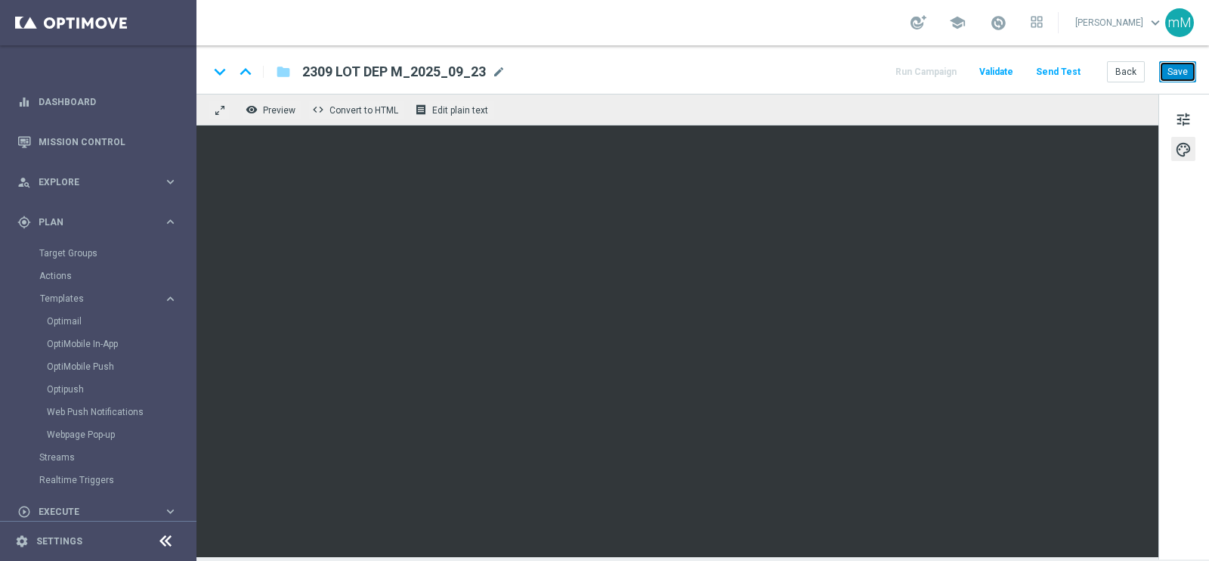
click at [1188, 67] on button "Save" at bounding box center [1177, 71] width 37 height 21
click at [1119, 72] on button "Back" at bounding box center [1126, 71] width 38 height 21
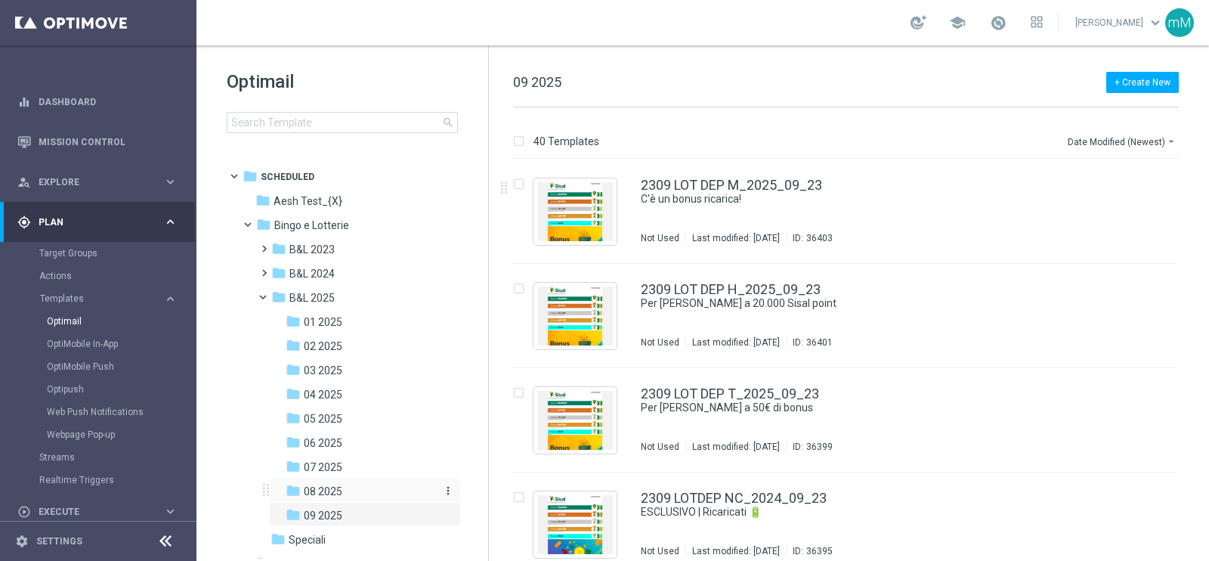
click at [333, 484] on span "08 2025" at bounding box center [323, 491] width 39 height 14
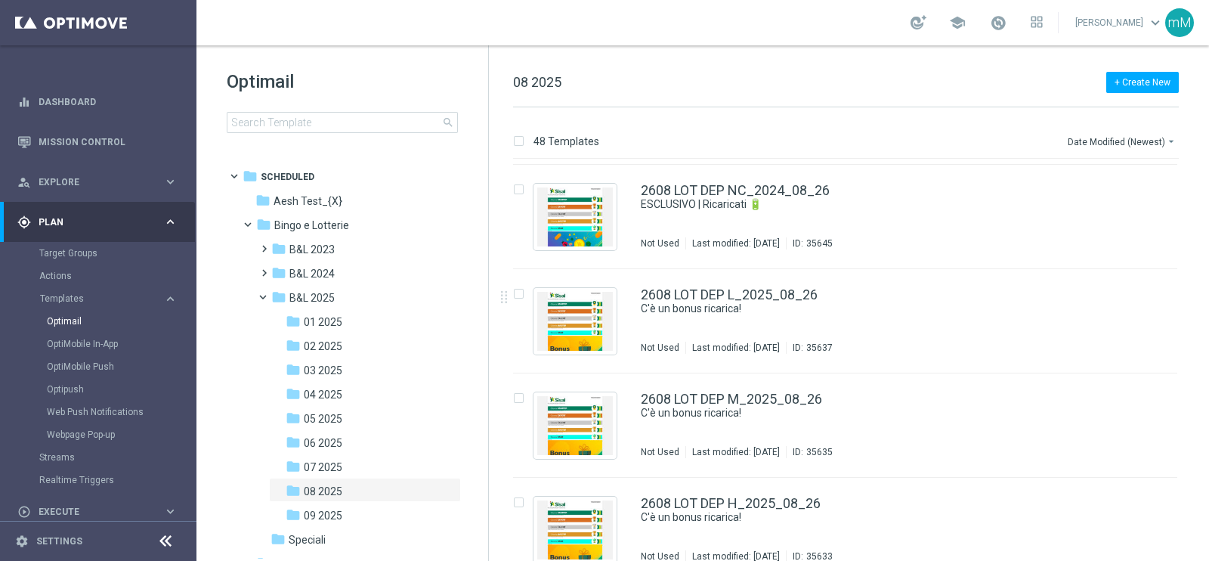
scroll to position [934, 0]
click at [1160, 285] on icon "more_vert" at bounding box center [1162, 289] width 12 height 12
click at [1088, 321] on div "Copy To" at bounding box center [1099, 326] width 91 height 11
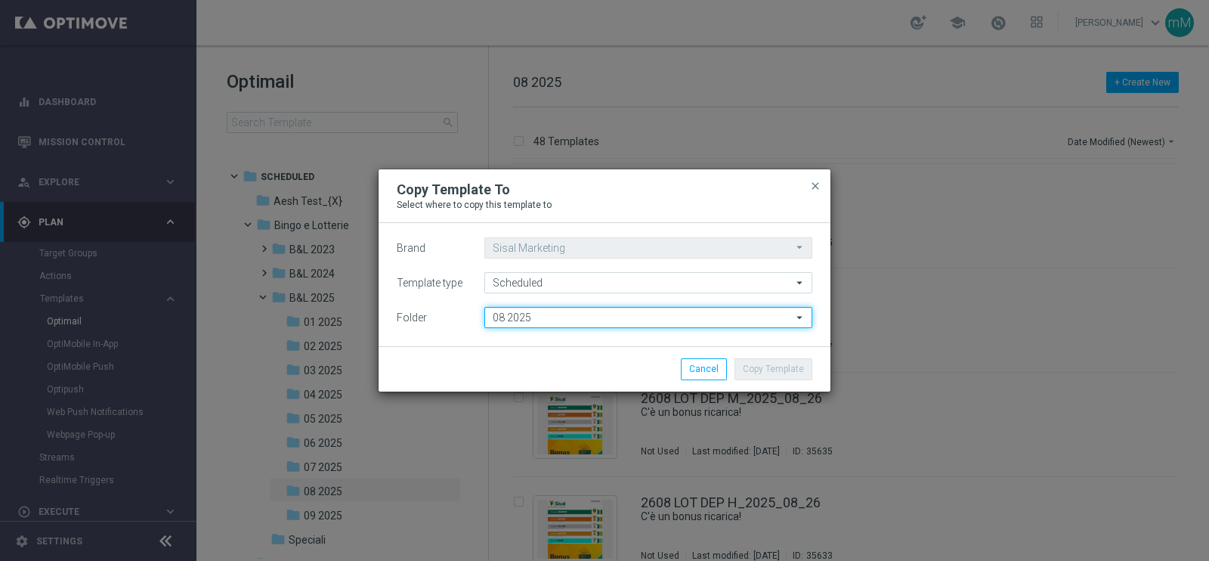
click at [565, 314] on input "08 2025" at bounding box center [648, 317] width 328 height 21
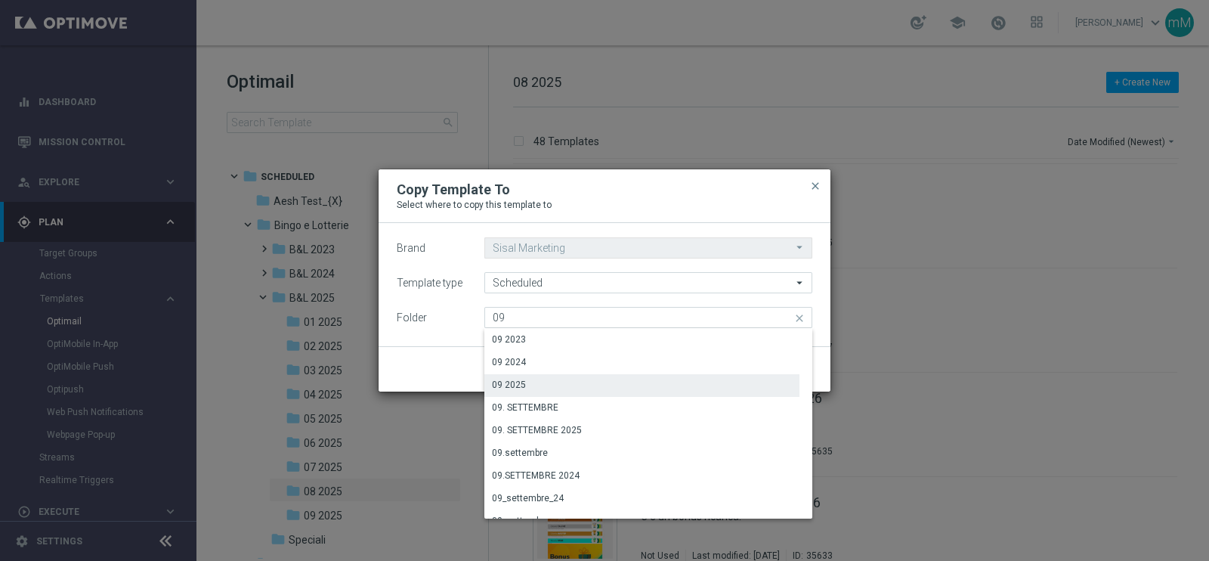
click at [534, 374] on div "09 2025" at bounding box center [641, 384] width 315 height 21
type input "09 2025"
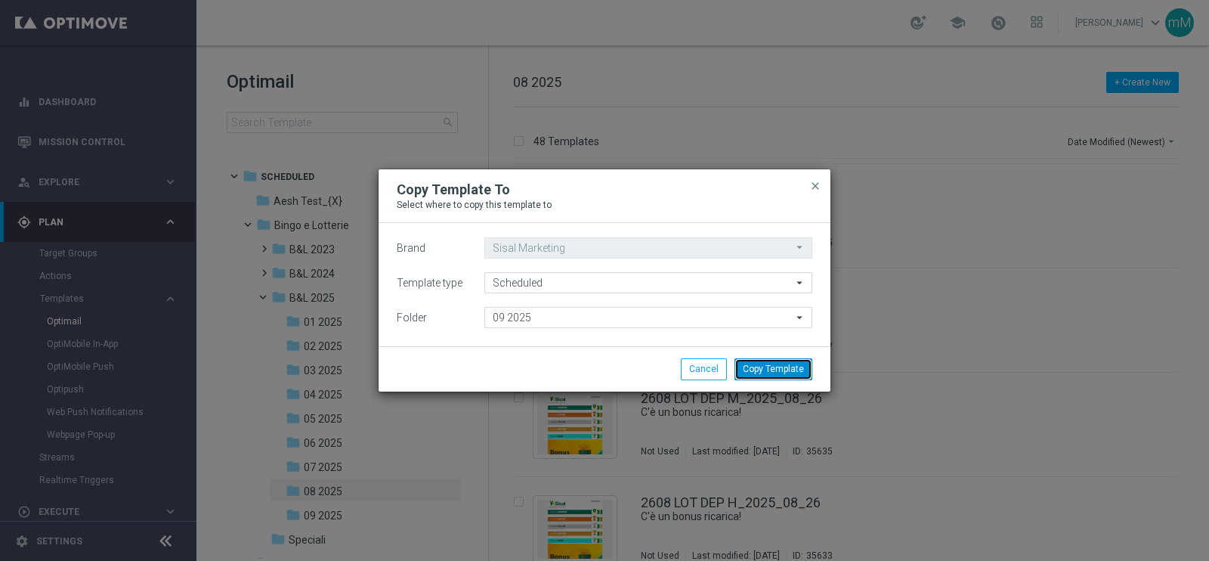
click at [782, 369] on button "Copy Template" at bounding box center [774, 368] width 78 height 21
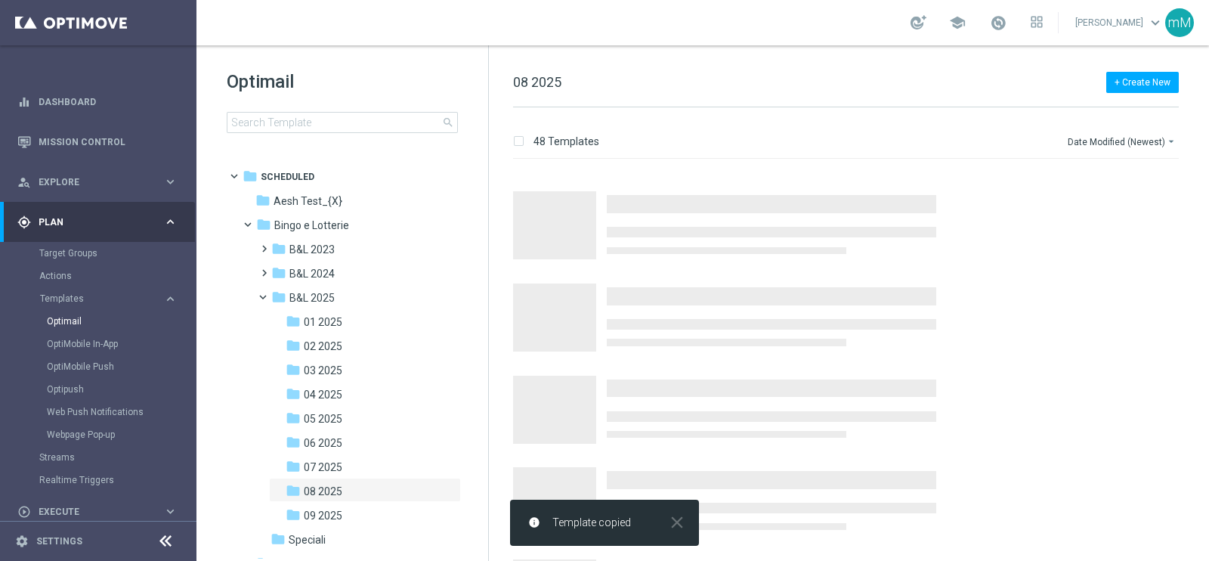
scroll to position [0, 0]
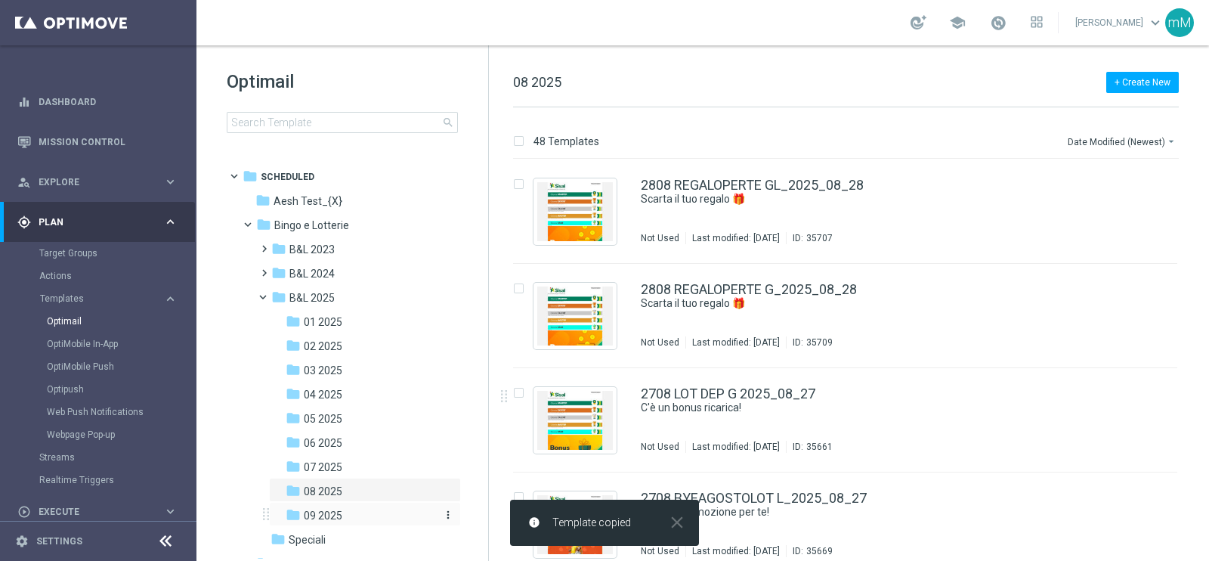
click at [343, 515] on div "folder 09 2025" at bounding box center [360, 515] width 149 height 17
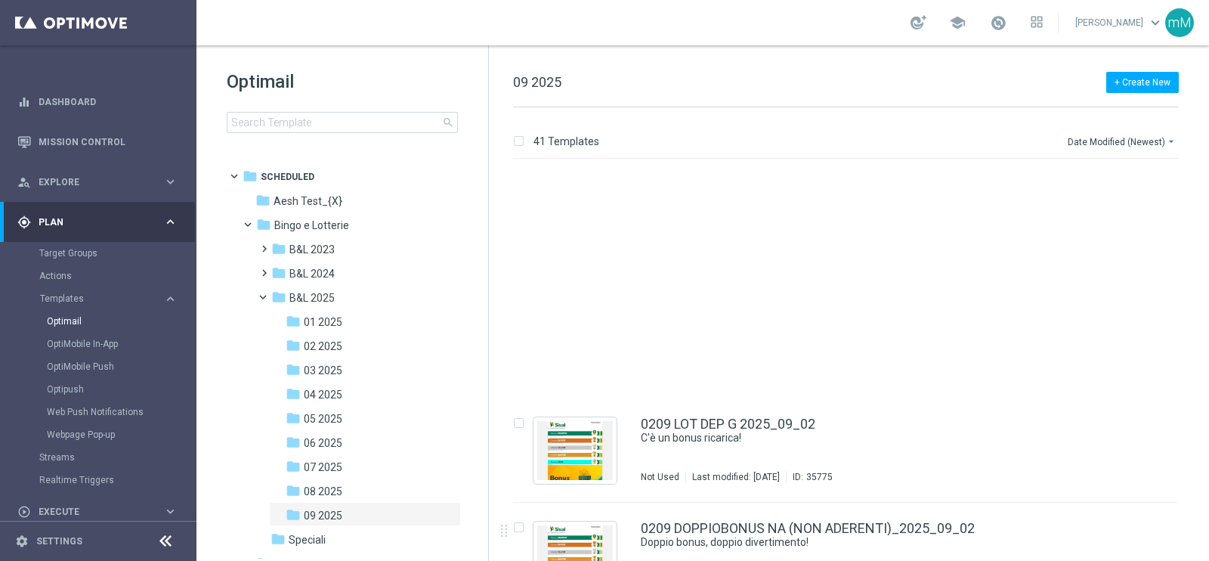
scroll to position [3875, 0]
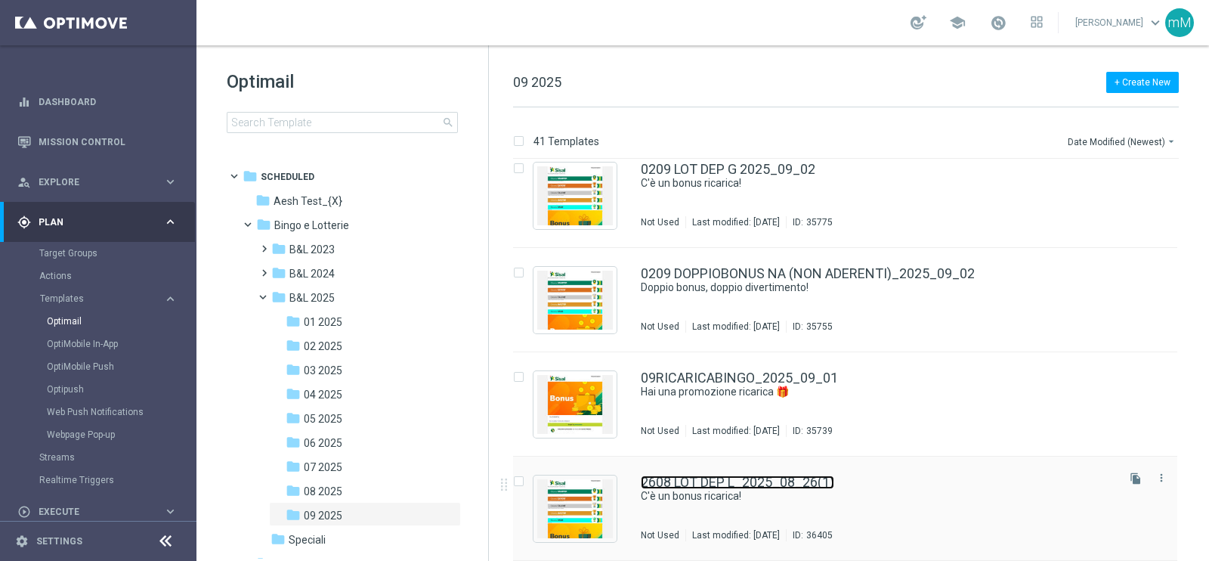
click at [741, 484] on link "2608 LOT DEP L_2025_08_26(1)" at bounding box center [737, 482] width 193 height 14
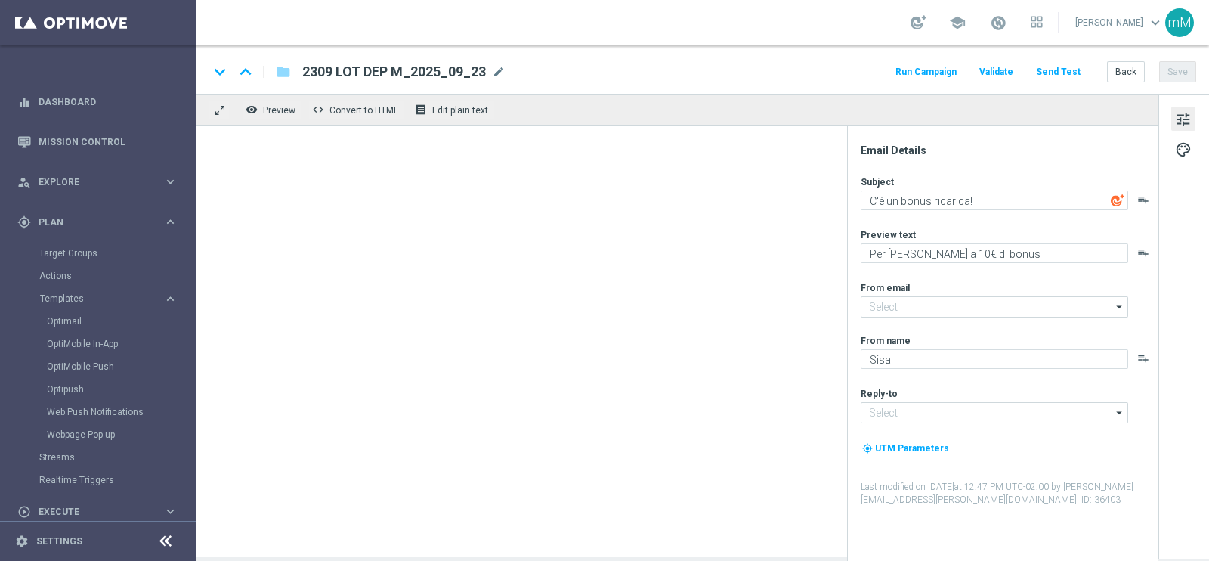
type input "2608 LOT DEP L_2025_08_26(1)"
type textarea "Per te fino a 20€ di bonus"
type input "[EMAIL_ADDRESS][DOMAIN_NAME]"
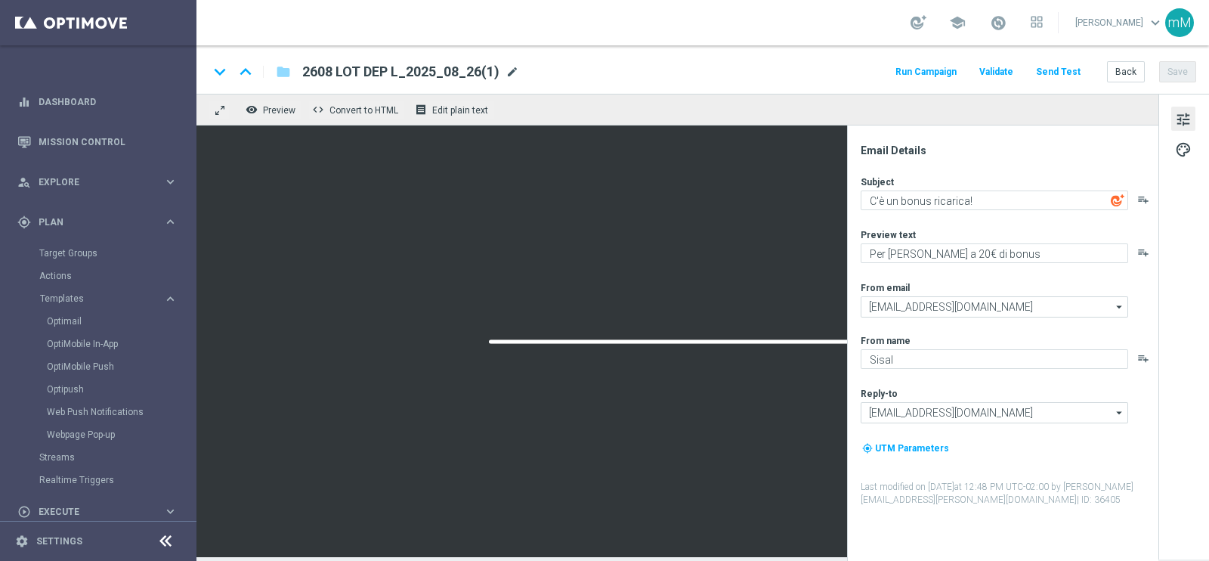
click at [512, 70] on span "mode_edit" at bounding box center [513, 72] width 14 height 14
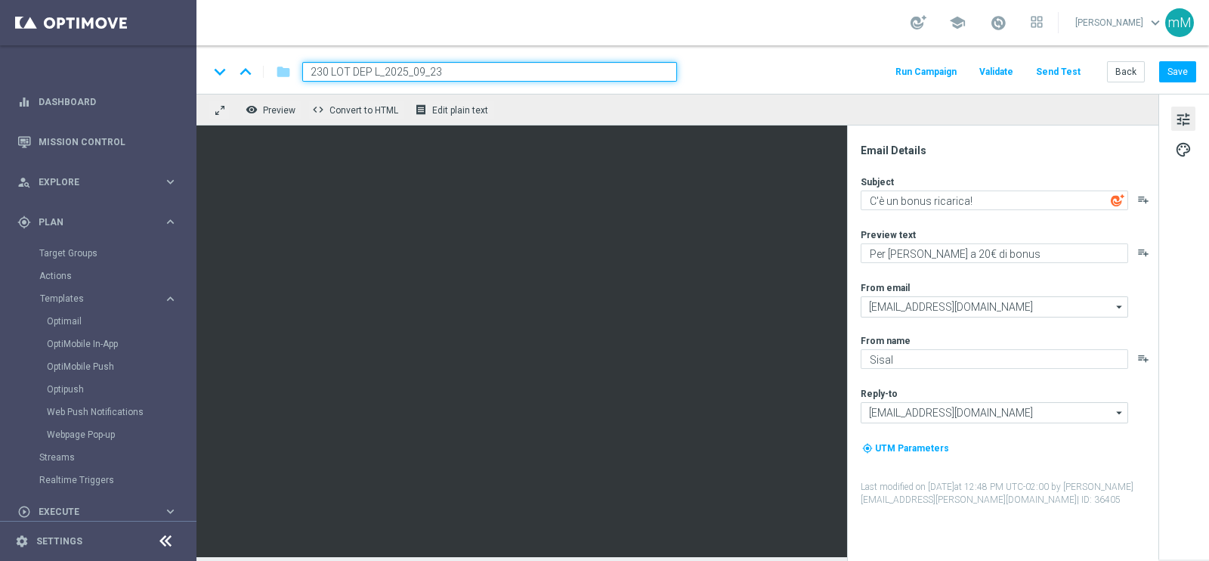
type input "2309 LOT DEP L_2025_09_23"
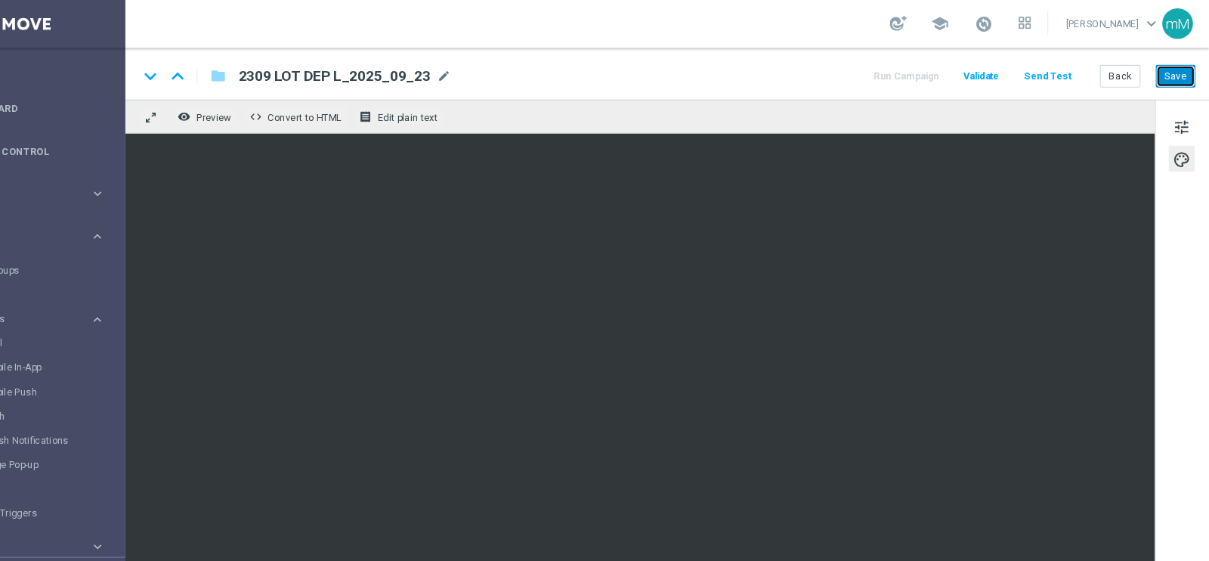
click at [1182, 69] on button "Save" at bounding box center [1177, 71] width 37 height 21
click at [1122, 78] on button "Back" at bounding box center [1126, 71] width 38 height 21
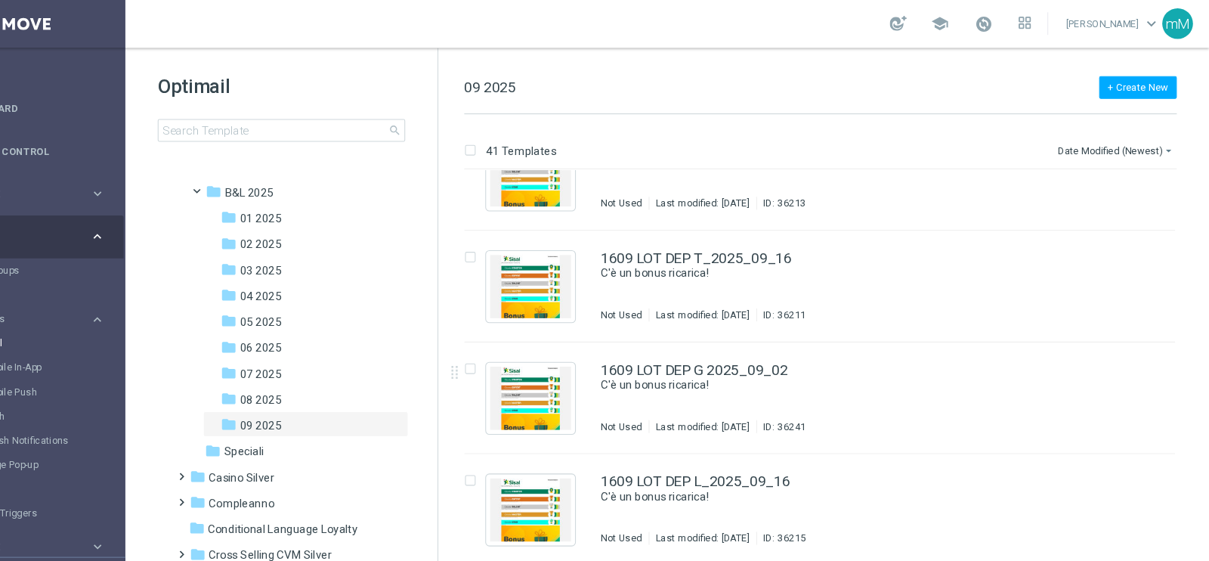
scroll to position [1319, 0]
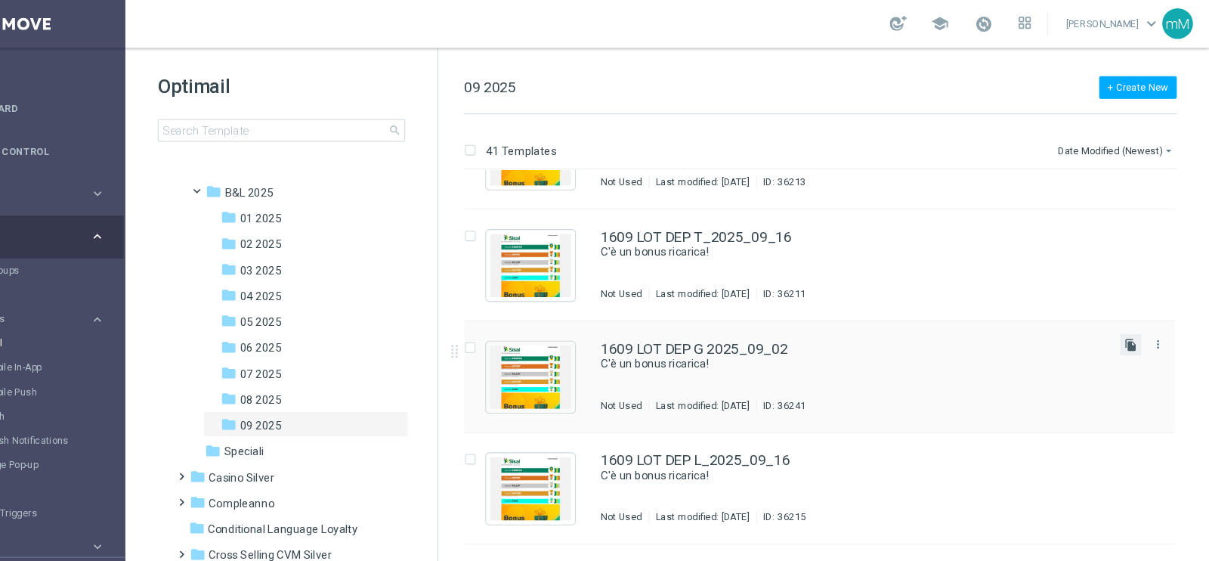
click at [1134, 322] on icon "file_copy" at bounding box center [1136, 323] width 12 height 12
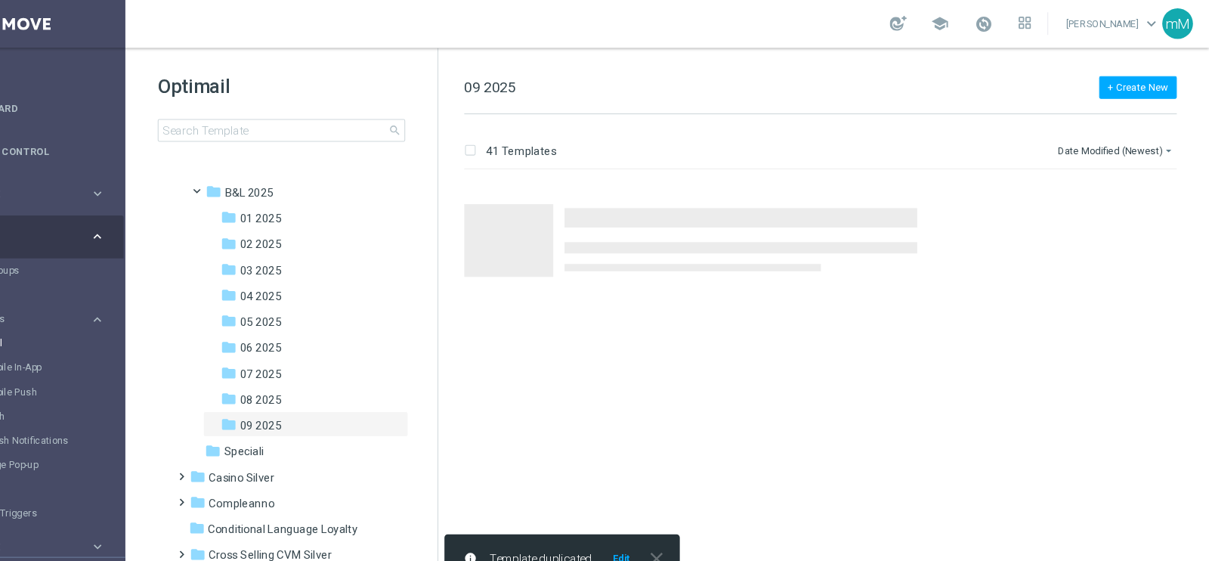
scroll to position [0, 0]
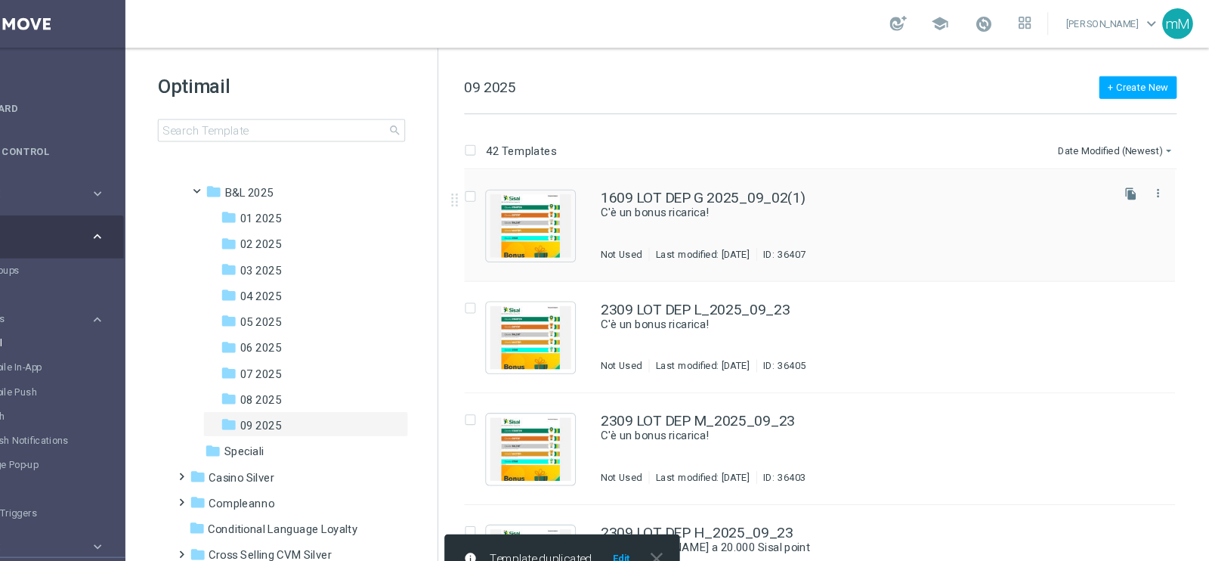
click at [856, 211] on div "1609 LOT DEP G 2025_09_02(1) C'è un bonus ricarica! Not Used Last modified: Tue…" at bounding box center [877, 211] width 473 height 66
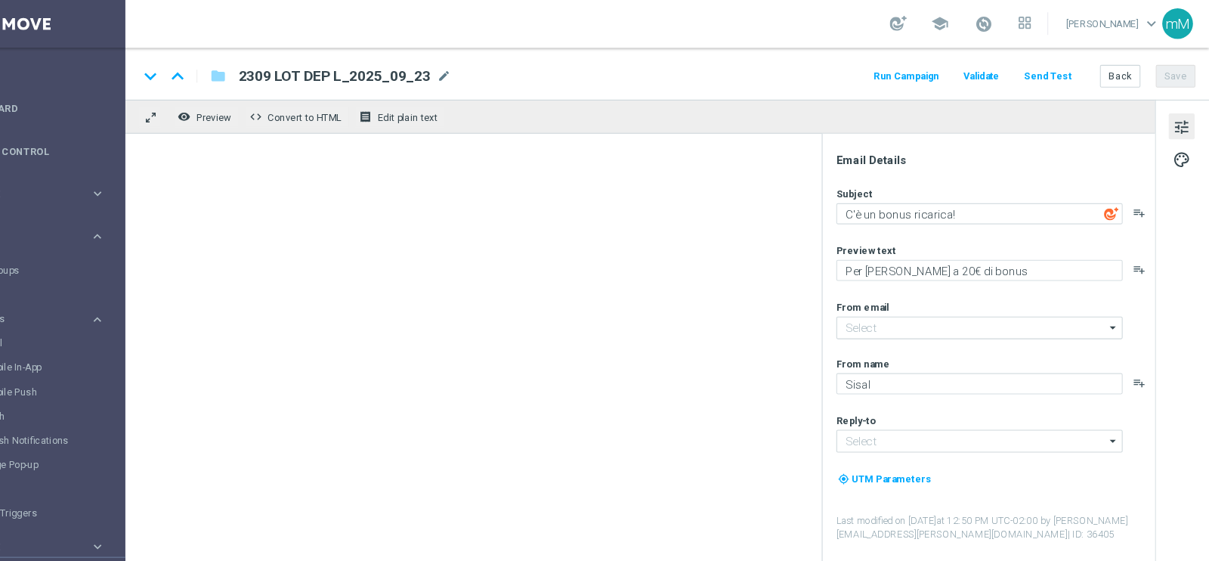
type input "[EMAIL_ADDRESS][DOMAIN_NAME]"
type input "1609 LOT DEP G 2025_09_02(1)"
type textarea "Per te fino a 90€ di bonus"
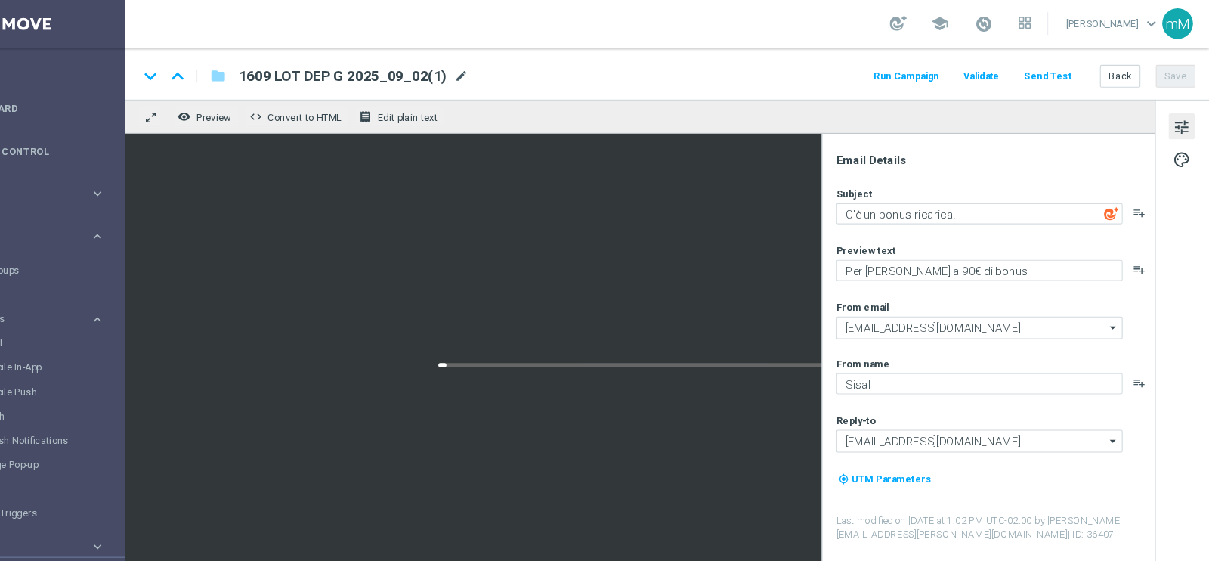
click at [515, 72] on span "mode_edit" at bounding box center [510, 72] width 14 height 14
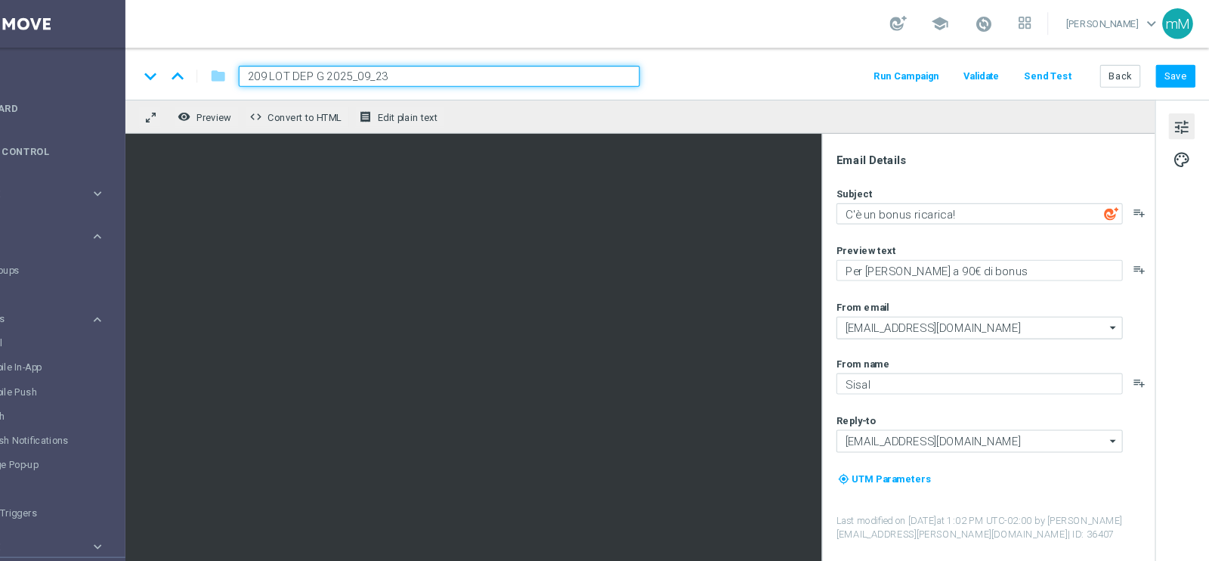
type input "2309 LOT DEP G 2025_09_23"
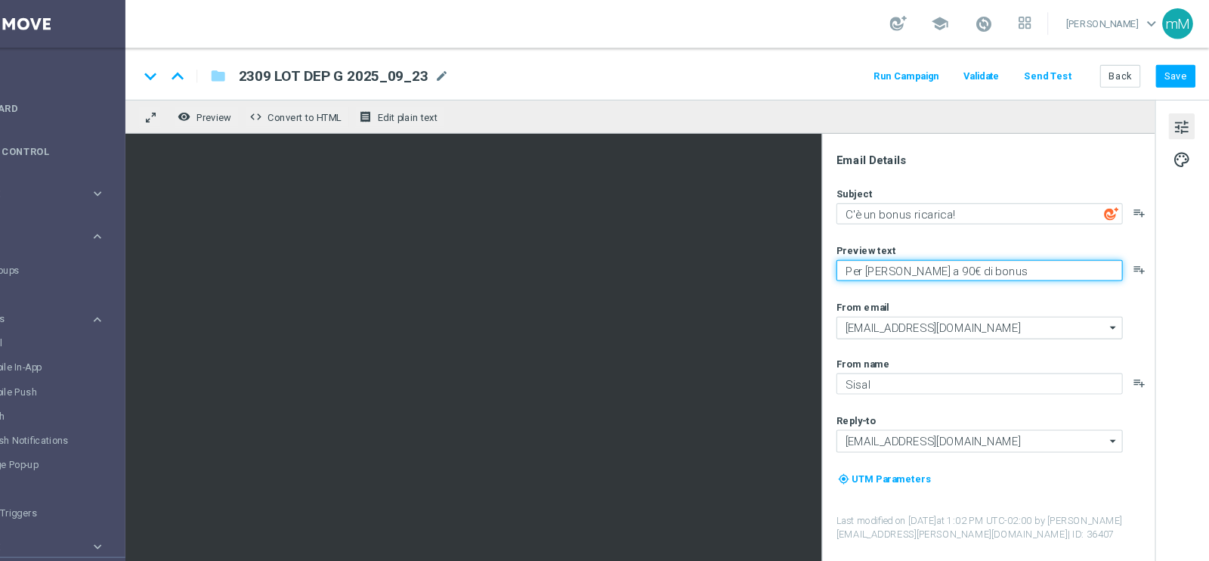
click at [930, 252] on textarea "Per te fino a 90€ di bonus" at bounding box center [995, 253] width 268 height 20
type textarea "Per te fino a 60€ di bonus"
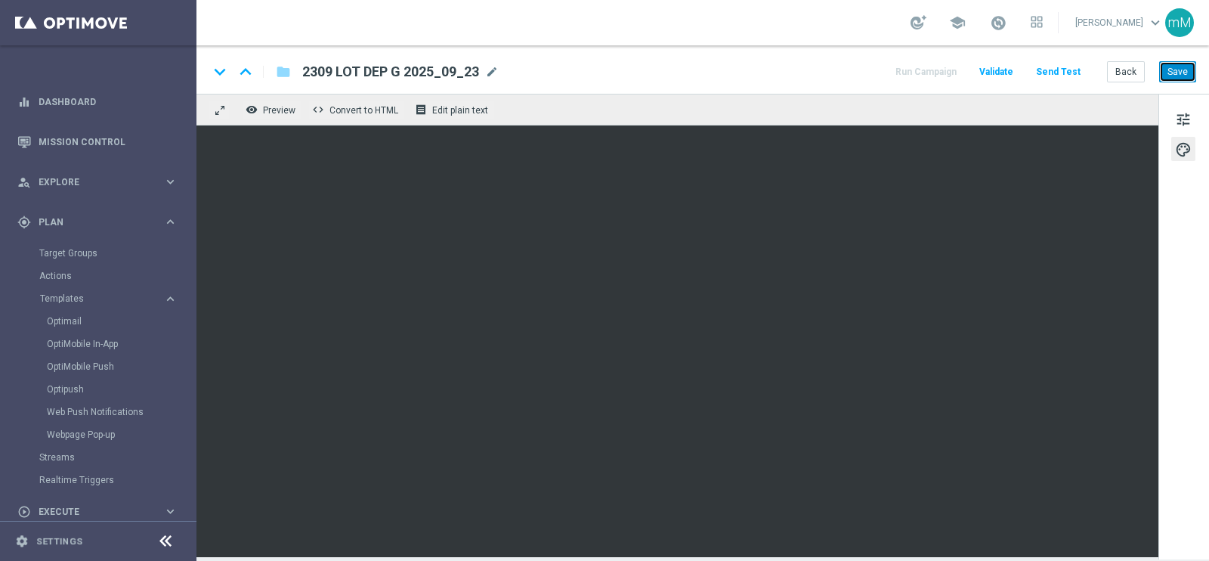
click at [1182, 76] on button "Save" at bounding box center [1177, 71] width 37 height 21
click at [1129, 66] on button "Back" at bounding box center [1126, 71] width 38 height 21
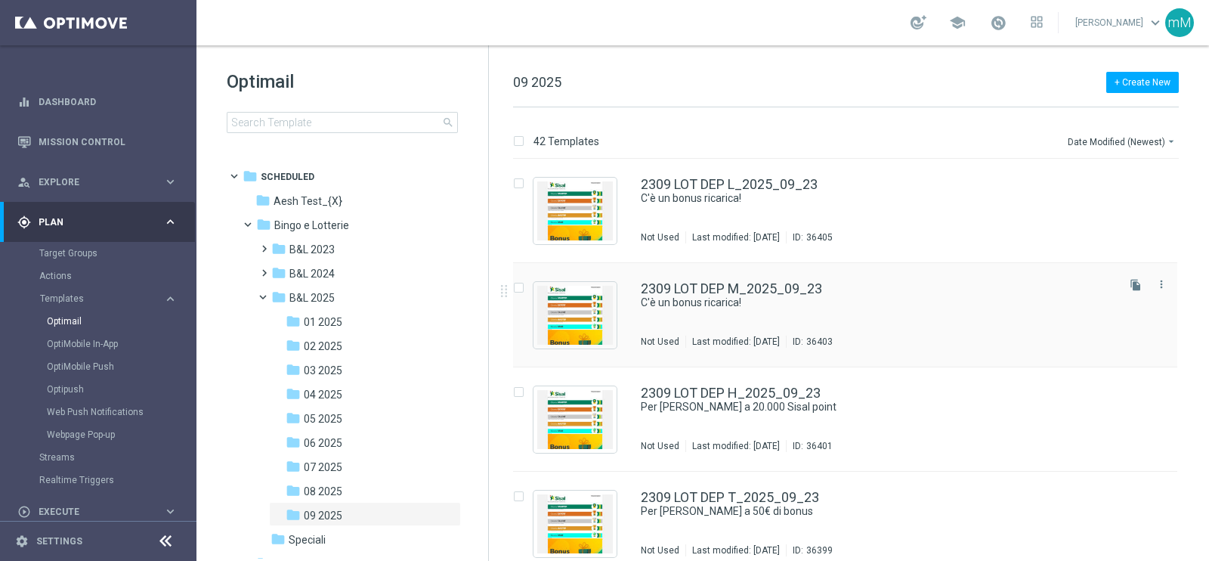
scroll to position [107, 0]
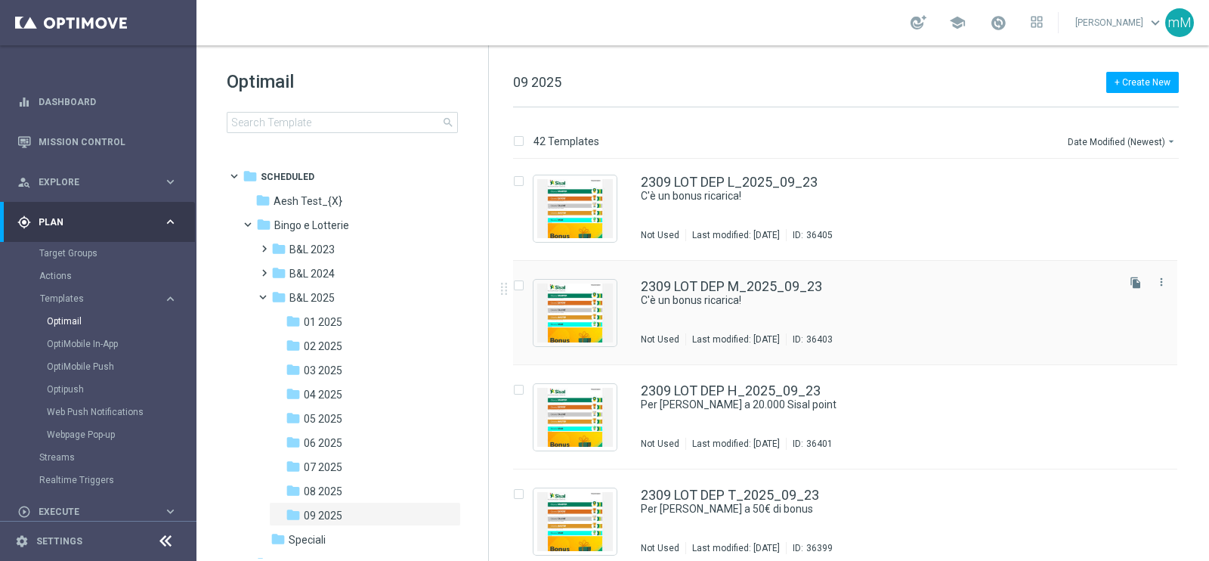
click at [733, 309] on div "2309 LOT DEP M_2025_09_23 C'è un bonus ricarica! Not Used Last modified: Tuesda…" at bounding box center [877, 313] width 473 height 66
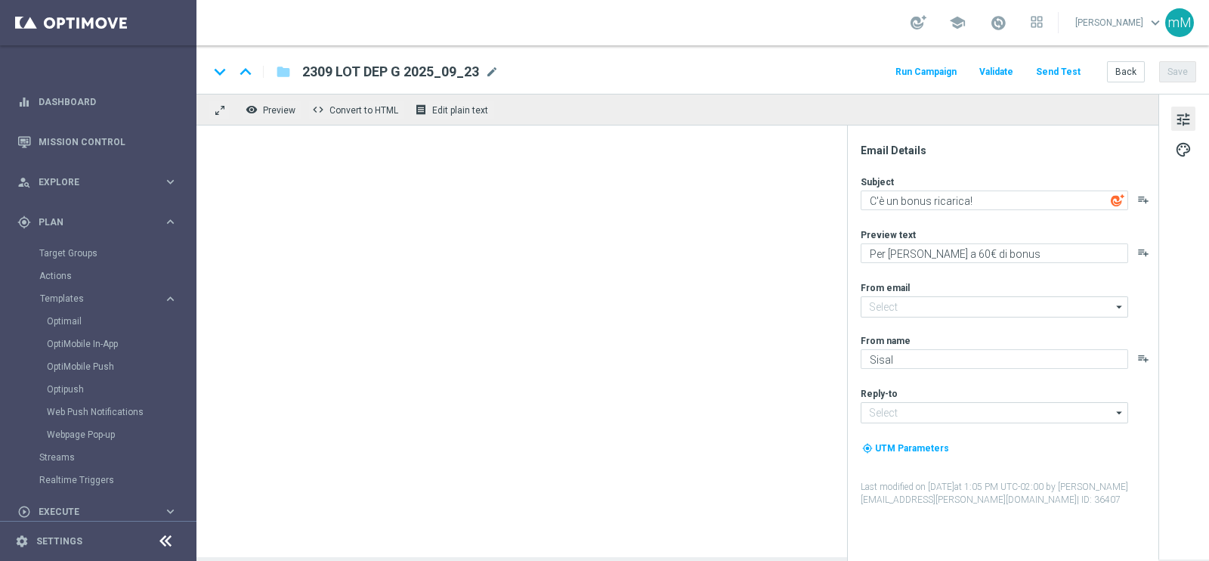
type input "[EMAIL_ADDRESS][DOMAIN_NAME]"
type textarea "Per te fino a 10€ di bonus"
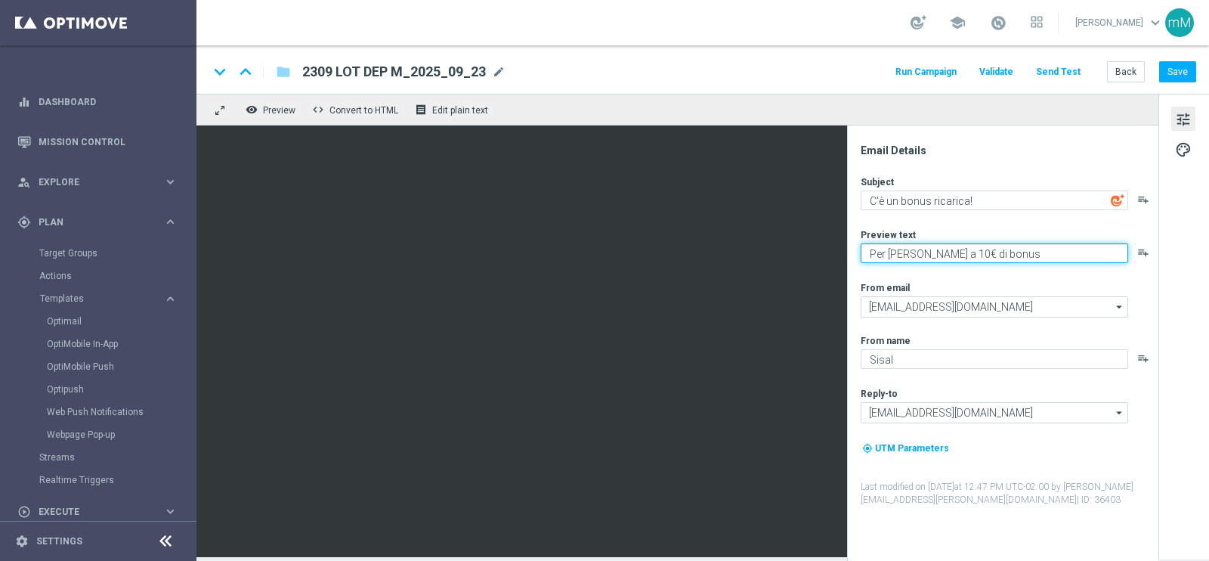
click at [907, 252] on textarea "Per te fino a 10€ di bonus" at bounding box center [995, 253] width 268 height 20
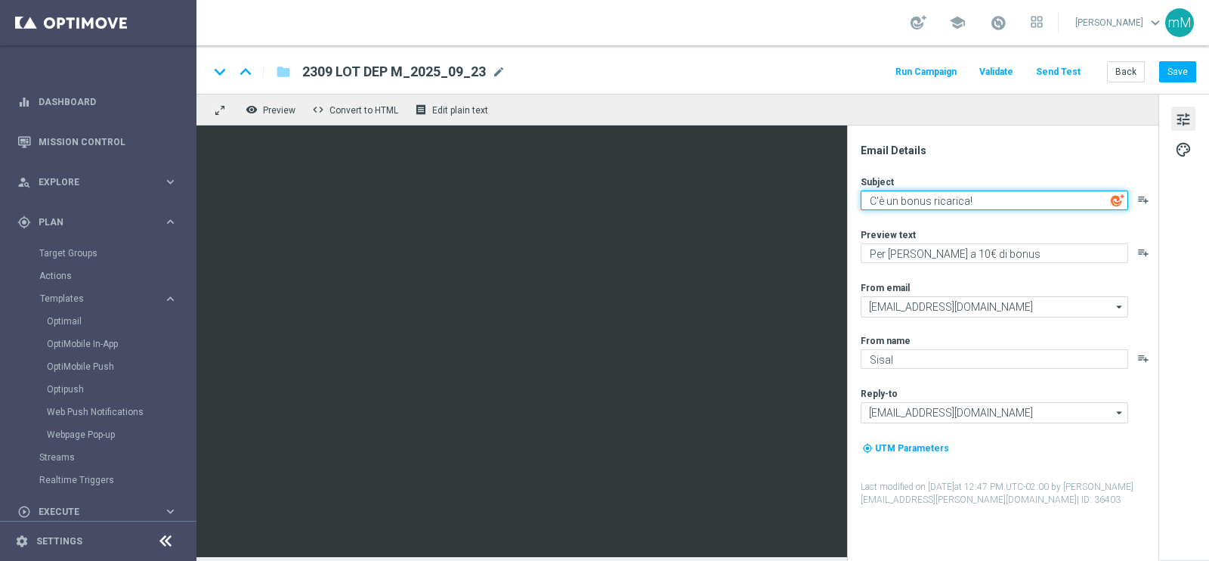
click at [925, 199] on textarea "C'è un bonus ricarica!" at bounding box center [995, 200] width 268 height 20
paste textarea "Per te fino a 10€ di"
click at [925, 199] on textarea "C'è un Per te fino a 10€ di bonus ricarica!" at bounding box center [995, 200] width 268 height 20
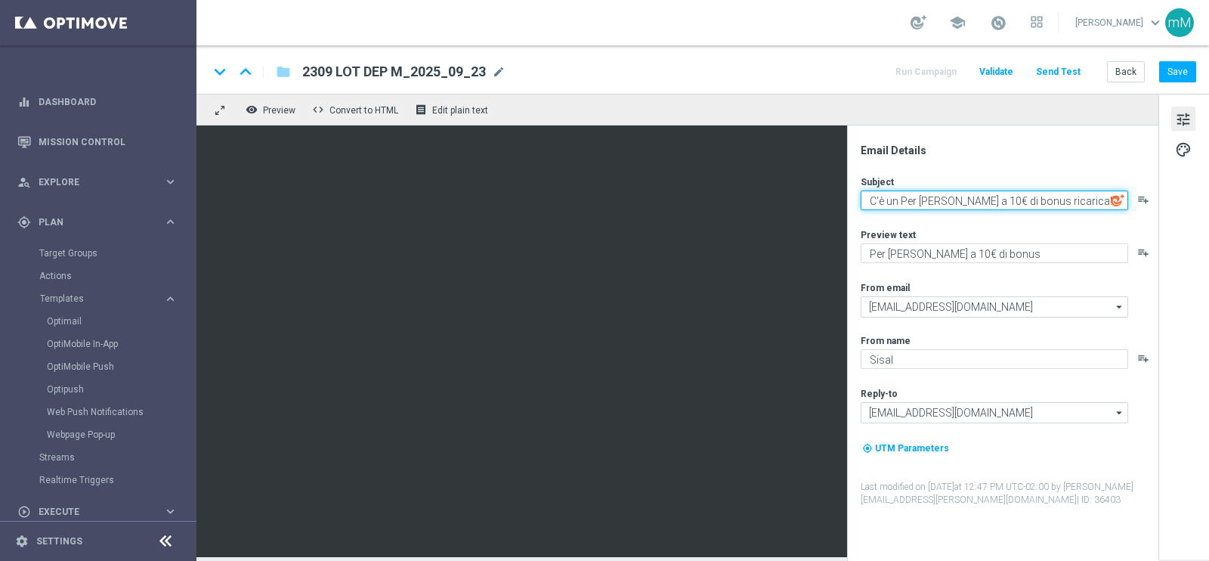
click at [925, 199] on textarea "C'è un Per te fino a 10€ di bonus ricarica!" at bounding box center [995, 200] width 268 height 20
paste textarea "Per te fino a 10€ di bonus"
type textarea "Per te fino a 10€ di bonus"
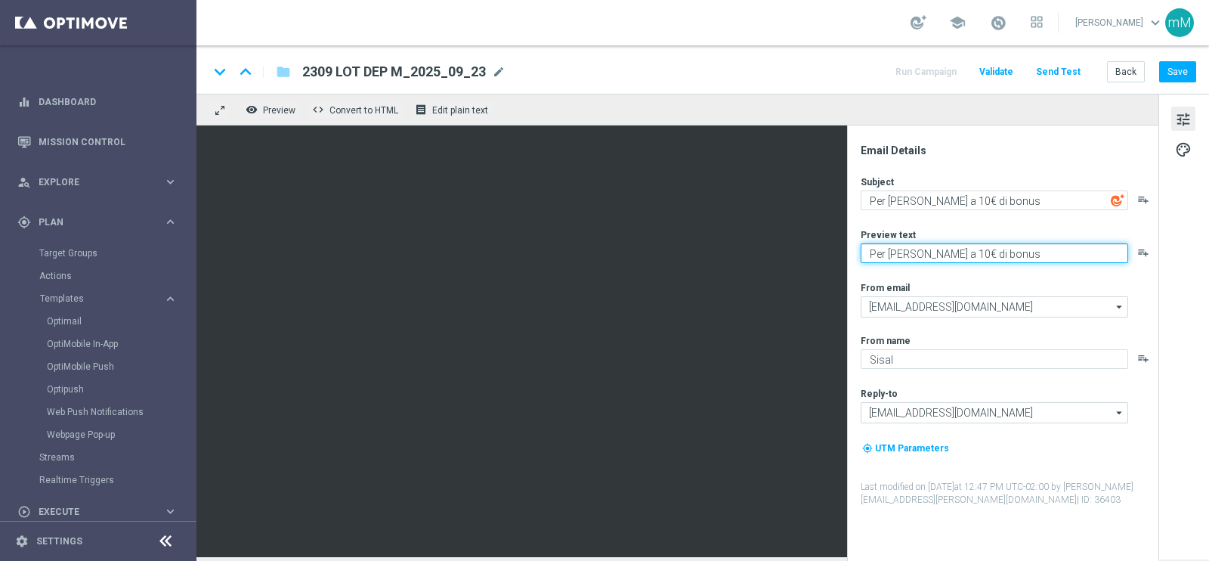
click at [907, 258] on textarea "Per te fino a 10€ di bonus" at bounding box center [995, 253] width 268 height 20
paste textarea "Scopri la promozione che ti abbiamo riservato!"
type textarea "Scopri la promozione che ti abbiamo riservato!"
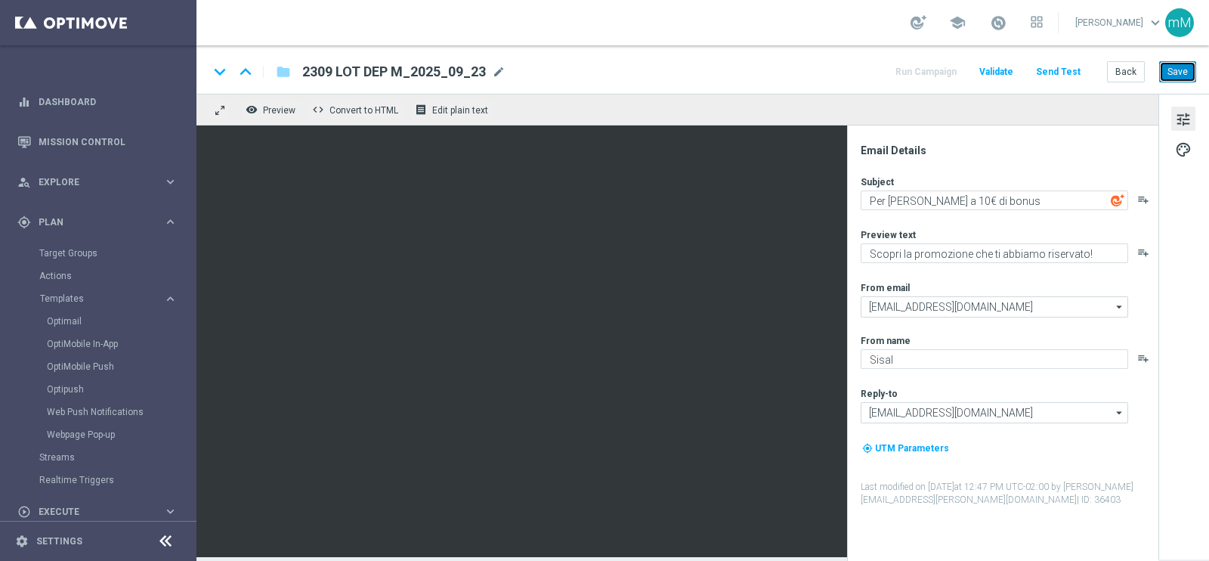
click at [1181, 69] on button "Save" at bounding box center [1177, 71] width 37 height 21
click at [1121, 76] on button "Back" at bounding box center [1126, 71] width 38 height 21
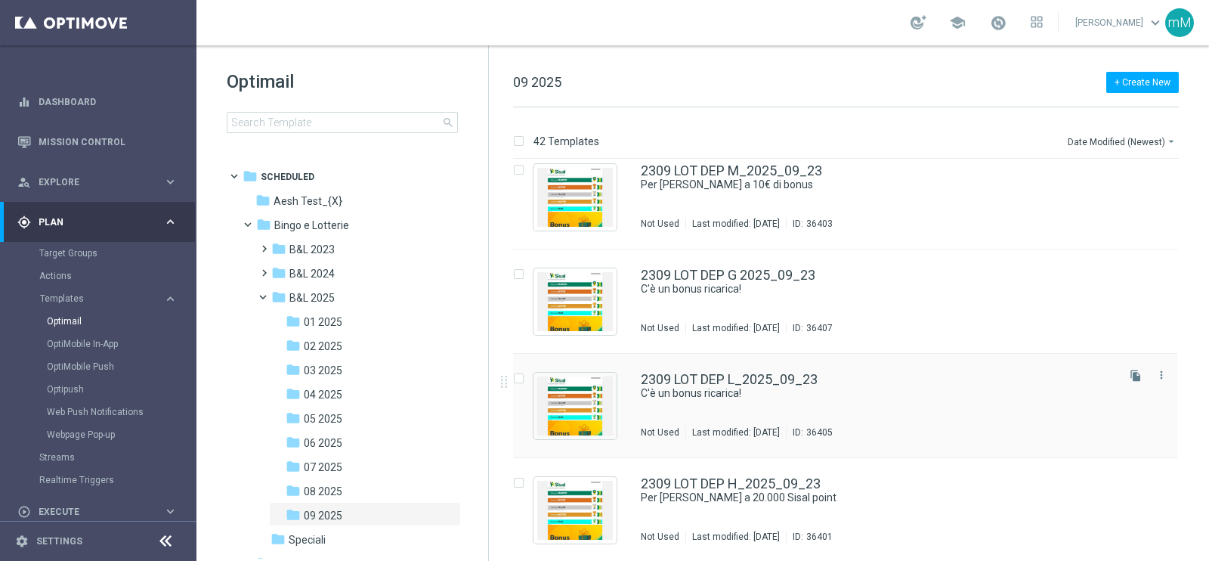
scroll to position [15, 0]
click at [733, 369] on div "2309 LOT DEP L_2025_09_23 C'è un bonus ricarica! Not Used Last modified: Tuesda…" at bounding box center [845, 405] width 664 height 104
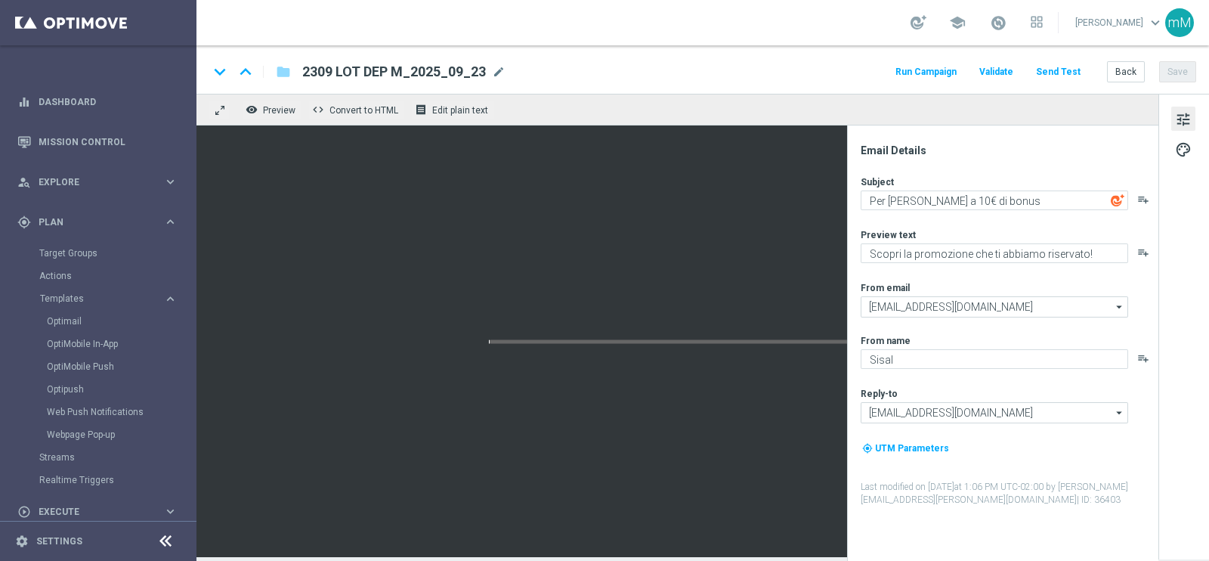
type textarea "C'è un bonus ricarica!"
type textarea "Per te fino a 20€ di bonus"
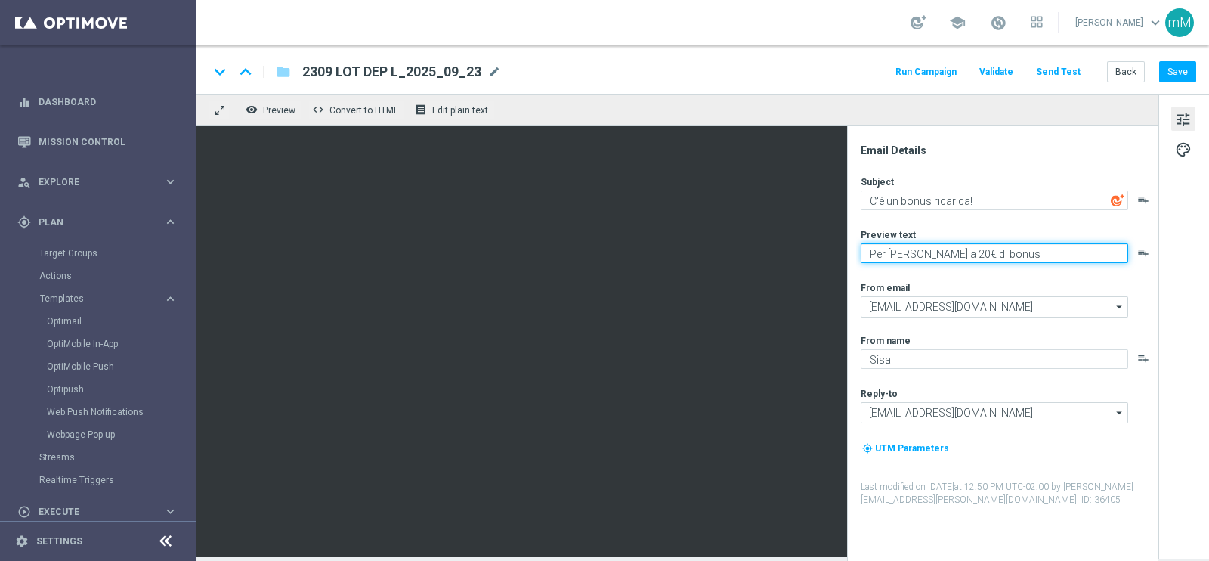
click at [913, 253] on textarea "Per te fino a 20€ di bonus" at bounding box center [995, 253] width 268 height 20
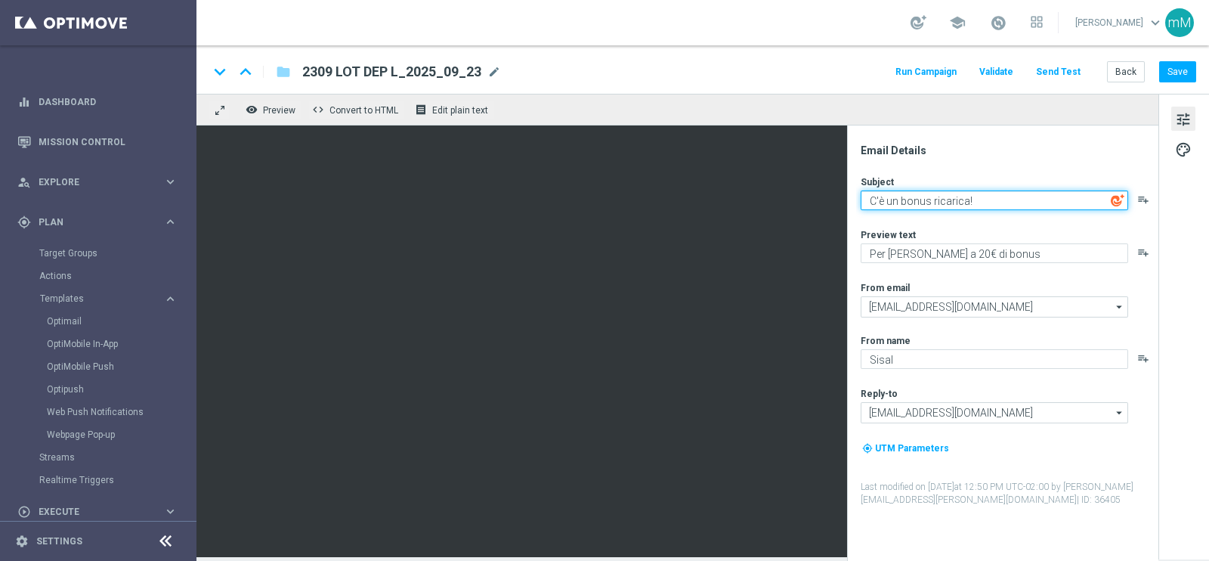
click at [949, 202] on textarea "C'è un bonus ricarica!" at bounding box center [995, 200] width 268 height 20
paste textarea "Per te fino a 20€ di bonus"
type textarea "Per te fino a 20€ di bonus"
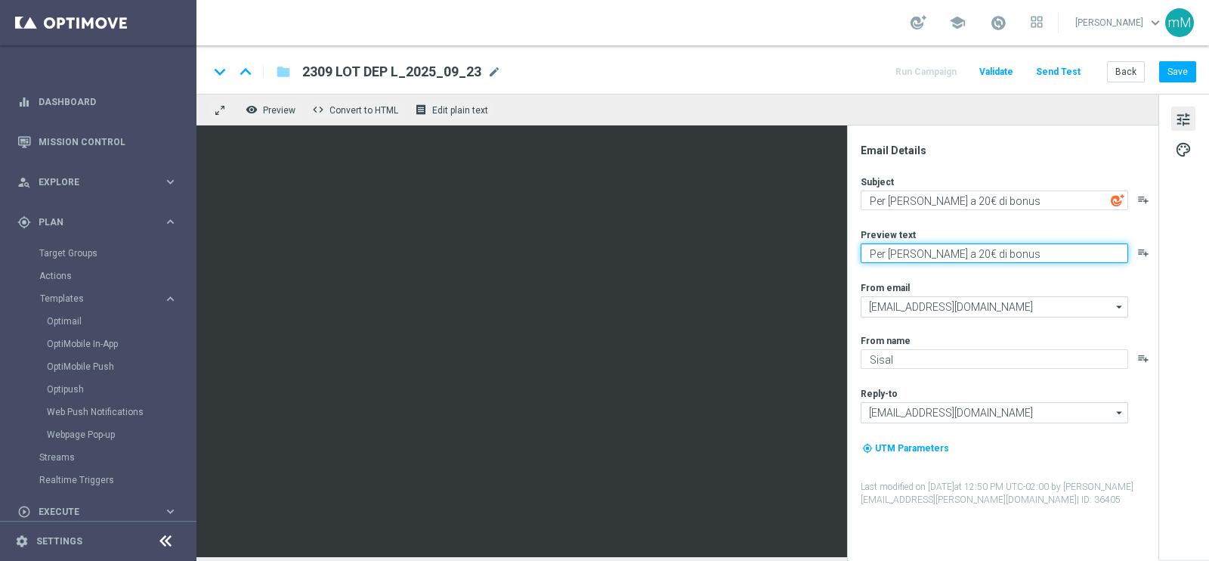
click at [926, 248] on textarea "Per te fino a 20€ di bonus" at bounding box center [995, 253] width 268 height 20
paste textarea "Scopri la promozione che ti abbiamo riservato!"
type textarea "Scopri la promozione che ti abbiamo riservato!"
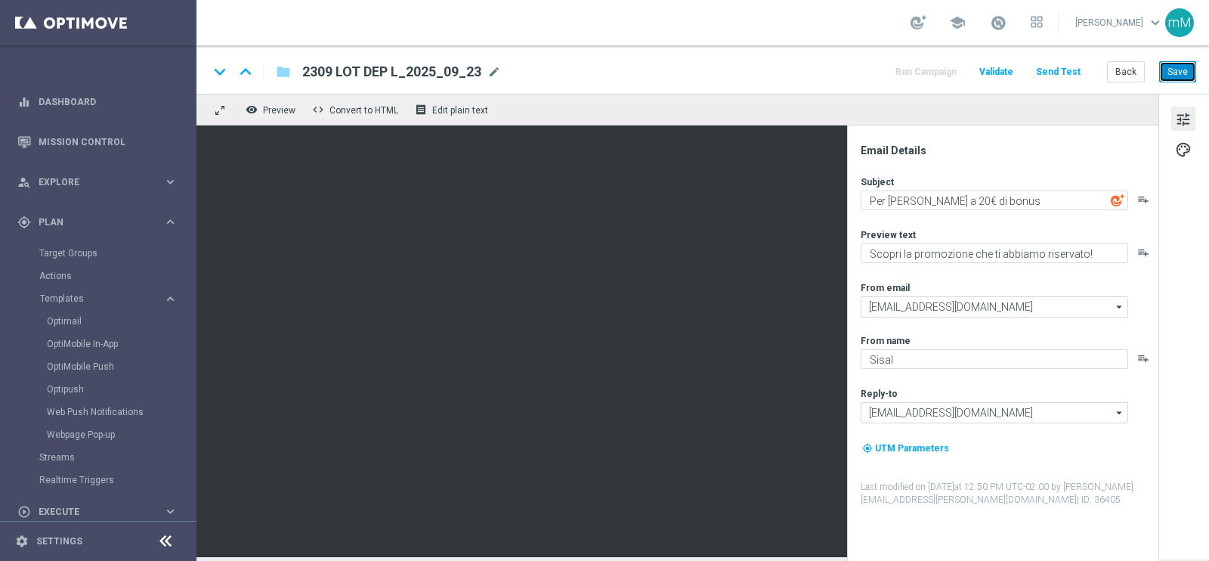
click at [1188, 73] on button "Save" at bounding box center [1177, 71] width 37 height 21
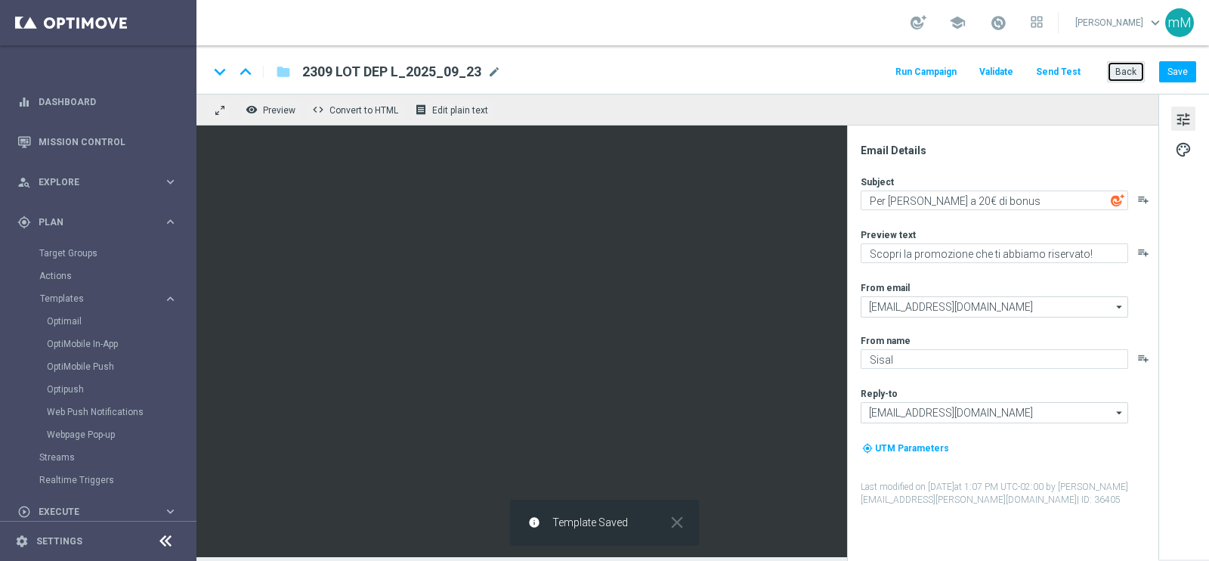
click at [1121, 77] on button "Back" at bounding box center [1126, 71] width 38 height 21
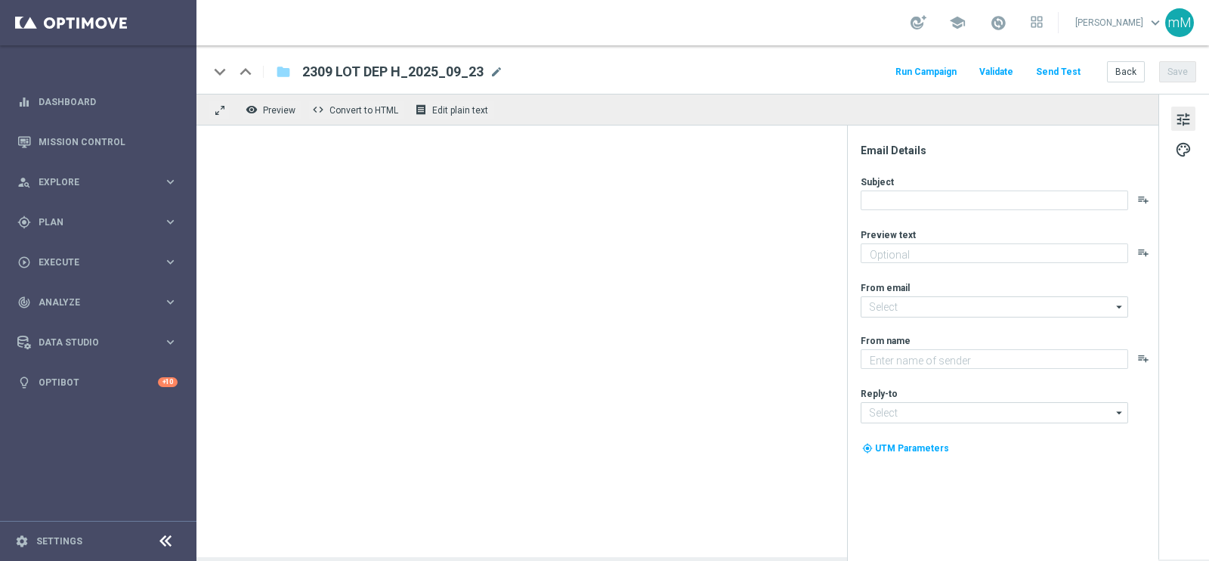
type textarea "Per [PERSON_NAME] a 16.000 Sisal point"
type input "[EMAIL_ADDRESS][DOMAIN_NAME]"
type textarea "Sisal"
type input "[EMAIL_ADDRESS][DOMAIN_NAME]"
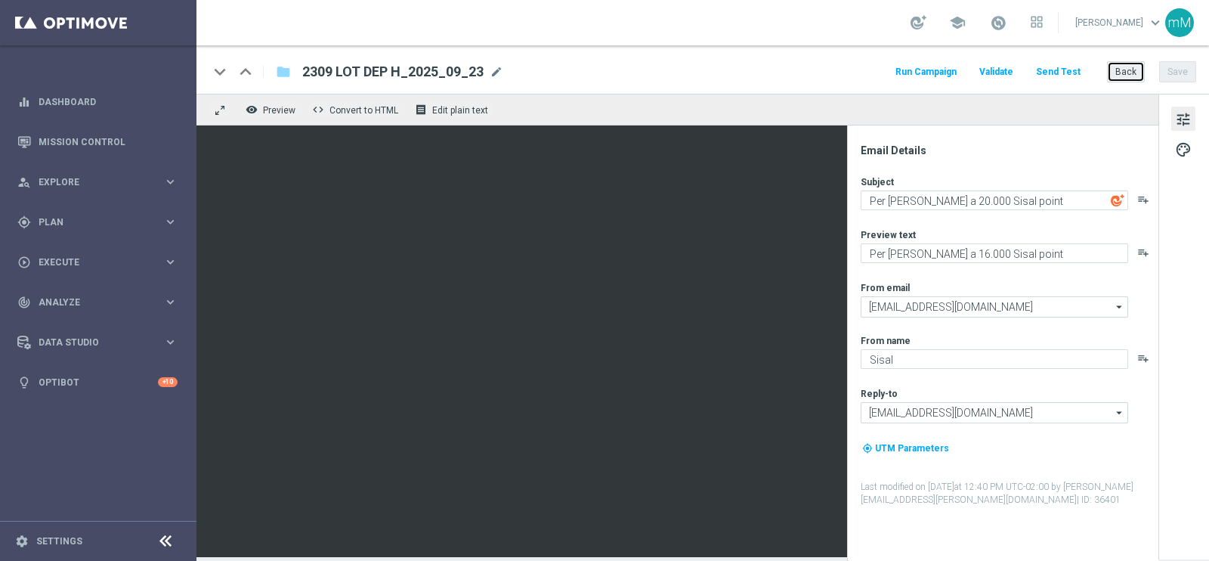
click at [1128, 81] on button "Back" at bounding box center [1126, 71] width 38 height 21
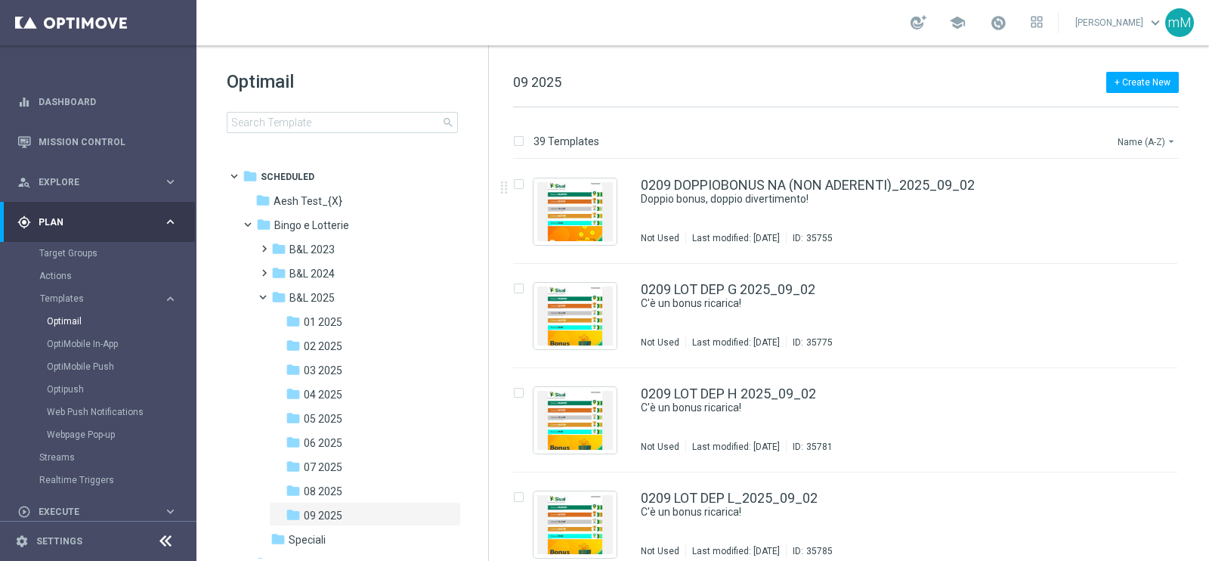
click at [1139, 132] on button "Name (A-Z) arrow_drop_down" at bounding box center [1147, 141] width 63 height 18
click at [1122, 210] on span "Date Modified (Newest)" at bounding box center [1120, 208] width 101 height 11
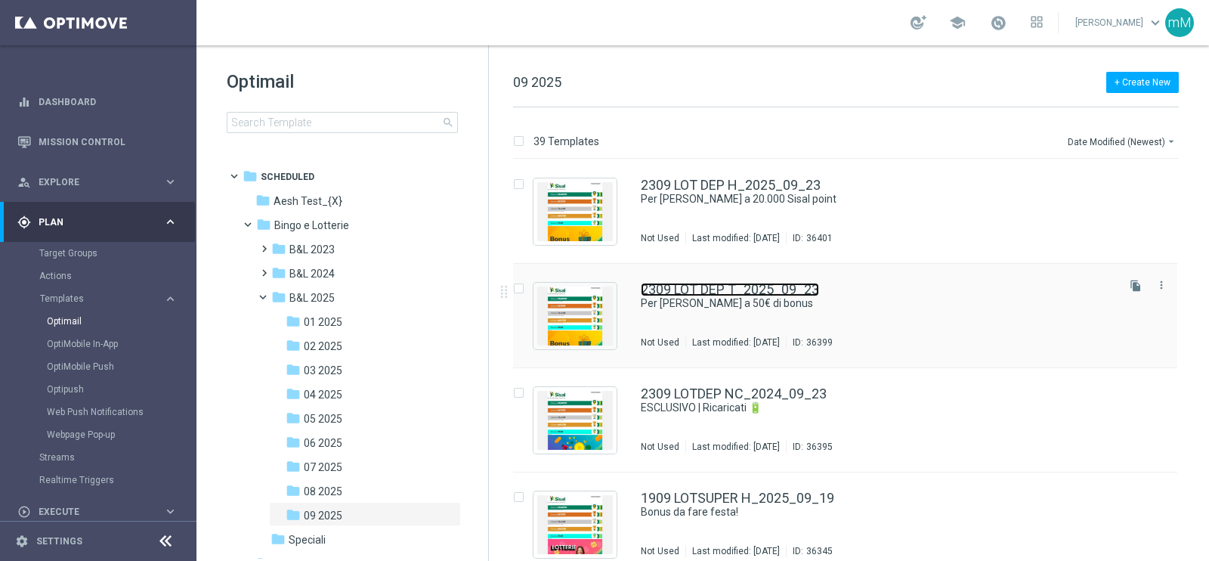
click at [763, 293] on link "2309 LOT DEP T_2025_09_23" at bounding box center [730, 290] width 178 height 14
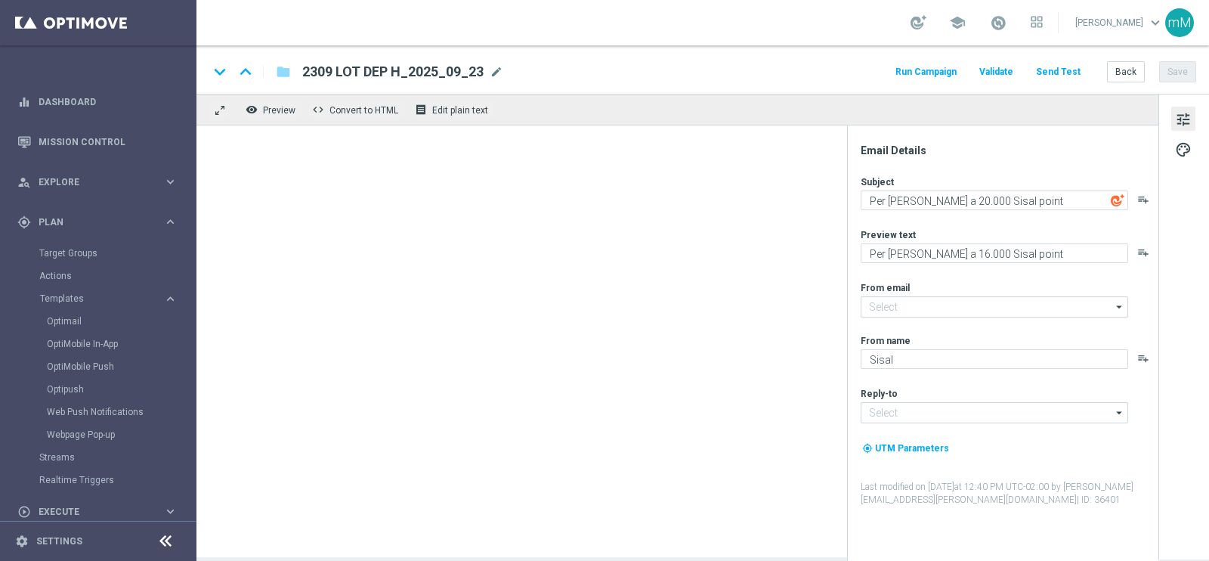
type input "[EMAIL_ADDRESS][DOMAIN_NAME]"
type textarea "Per [PERSON_NAME] a 50€ di bonus"
type textarea "Scopri la promozione che ti abbiamo riservato!"
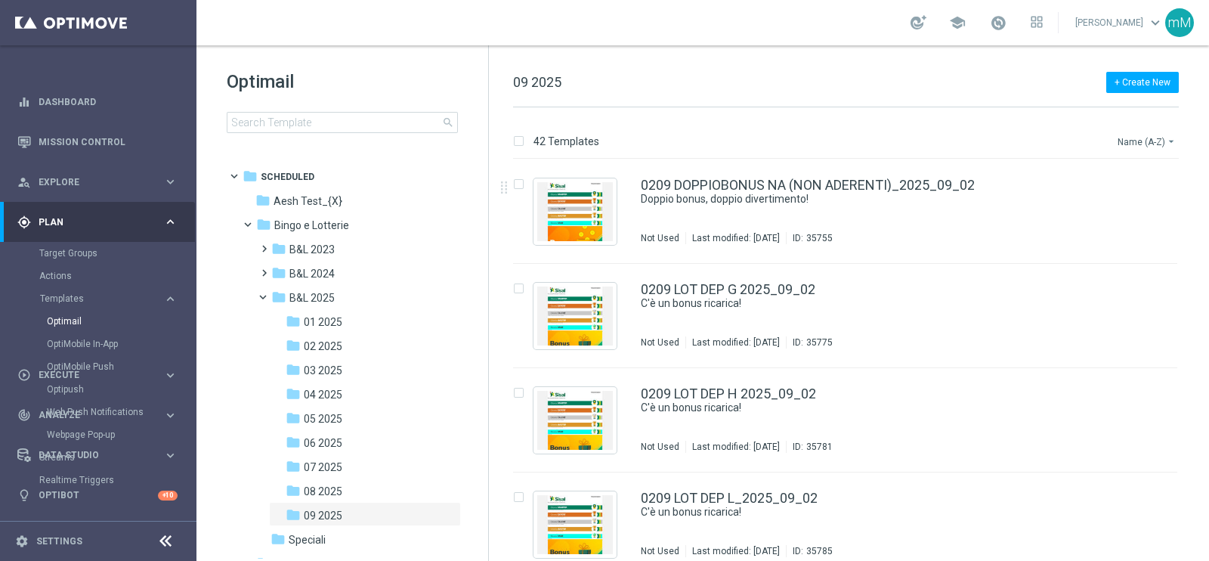
click at [1160, 135] on button "Name (A-Z) arrow_drop_down" at bounding box center [1147, 141] width 63 height 18
click at [1103, 231] on span "Date Modified (Oldest)" at bounding box center [1119, 229] width 98 height 11
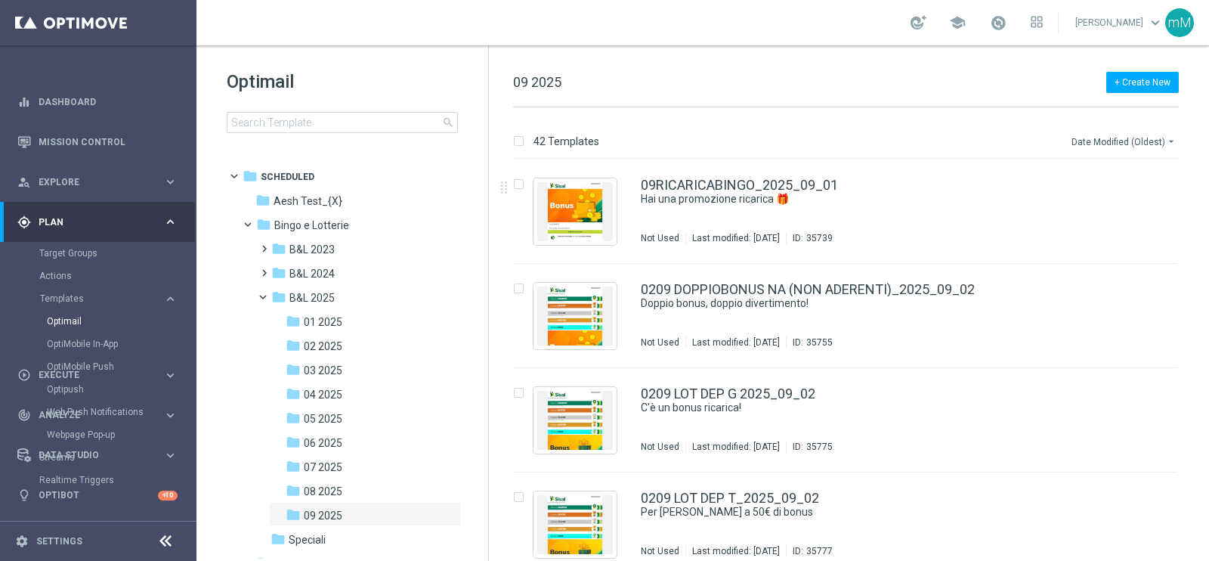
click at [1132, 140] on button "Date Modified (Oldest) arrow_drop_down" at bounding box center [1124, 141] width 109 height 18
click at [1116, 212] on span "Date Modified (Newest)" at bounding box center [1120, 208] width 101 height 11
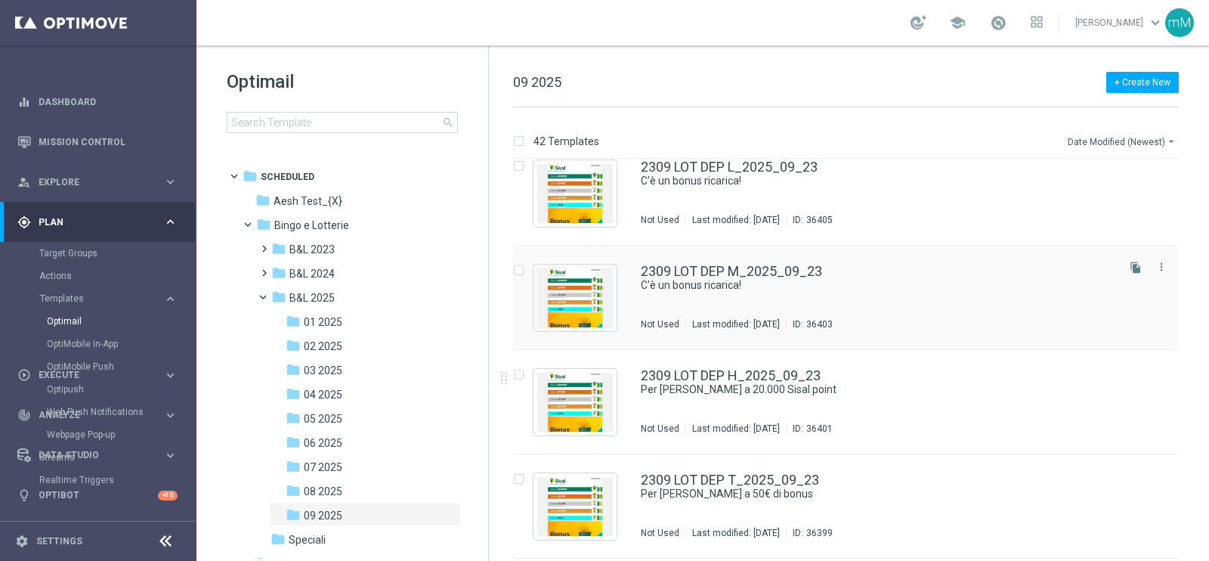
scroll to position [144, 0]
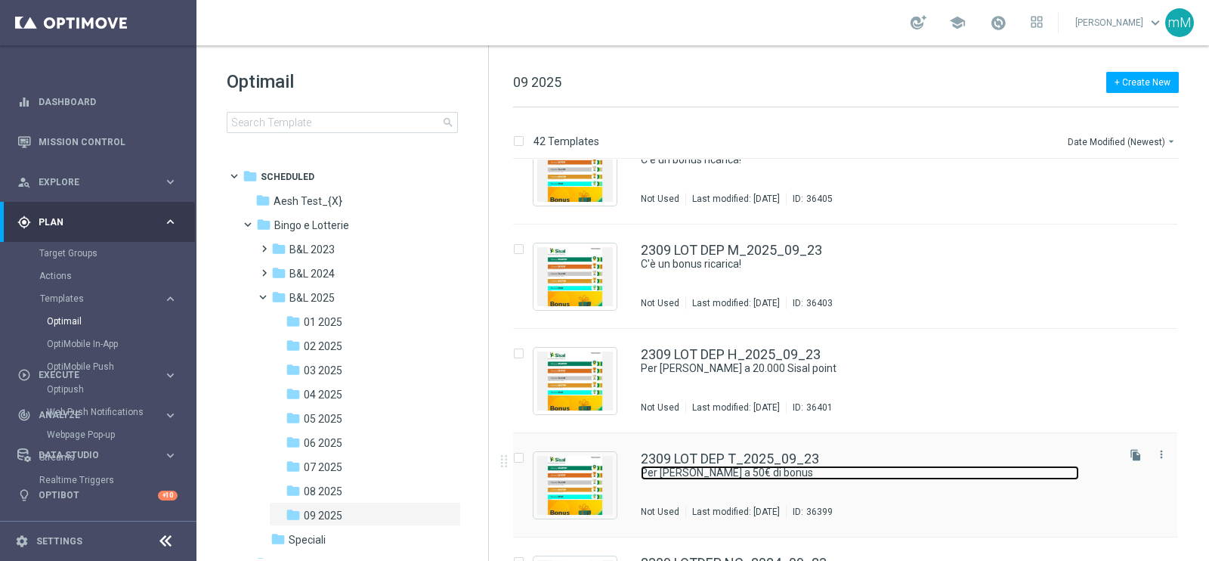
click at [805, 470] on link "Per [PERSON_NAME] a 50€ di bonus" at bounding box center [860, 473] width 438 height 14
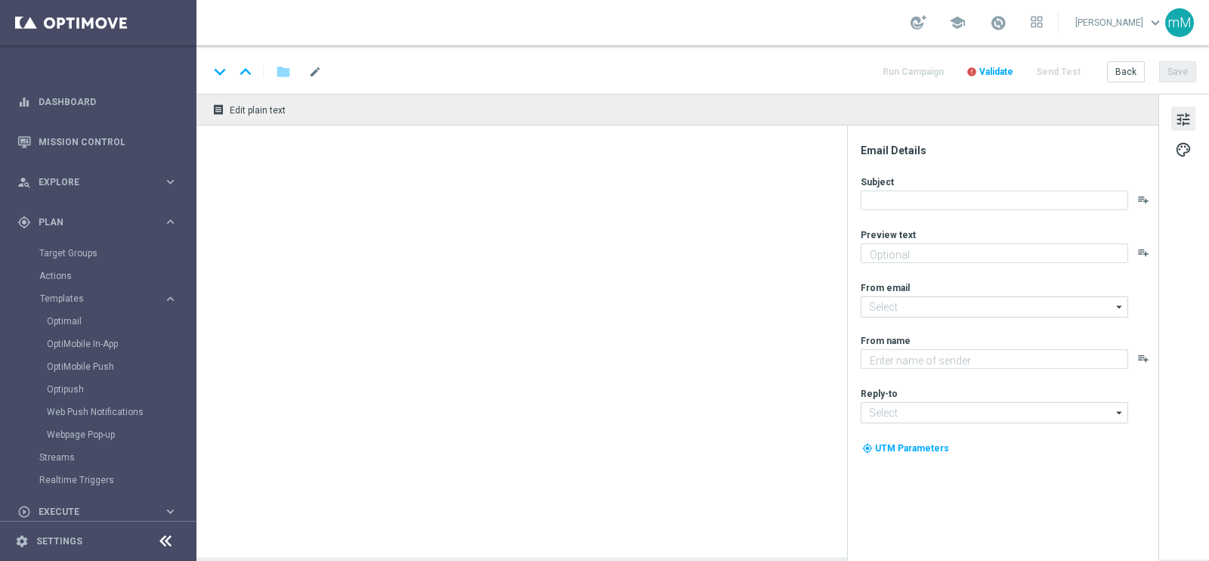
type textarea "Scopri la promozione che ti abbiamo riservato!"
type textarea "Sisal"
type input "[EMAIL_ADDRESS][DOMAIN_NAME]"
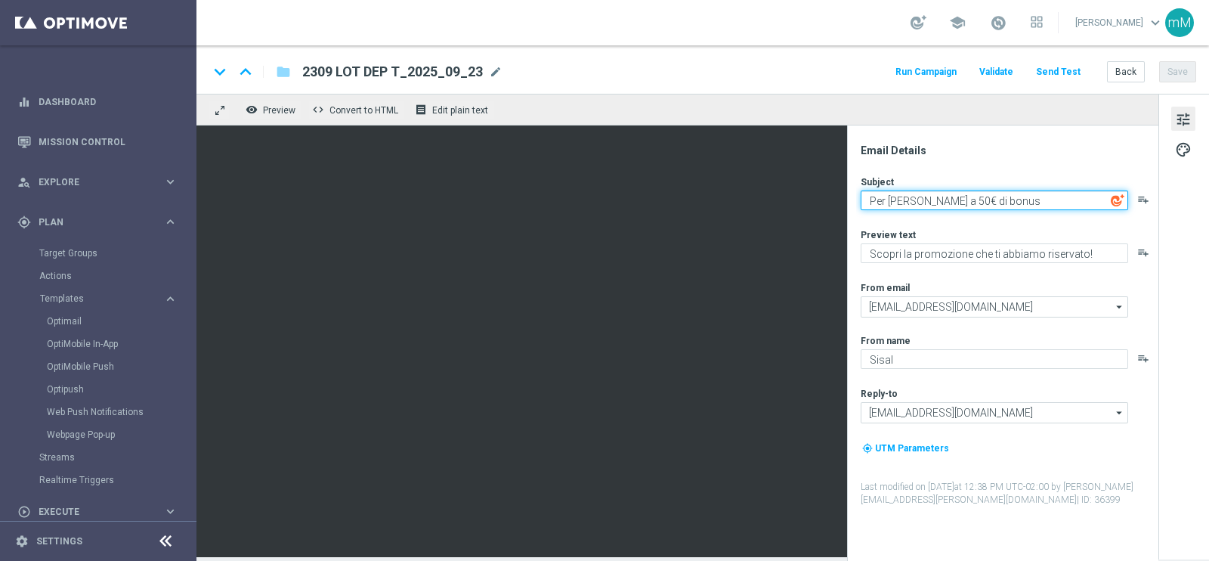
click at [930, 199] on textarea "Per [PERSON_NAME] a 50€ di bonus" at bounding box center [995, 200] width 268 height 20
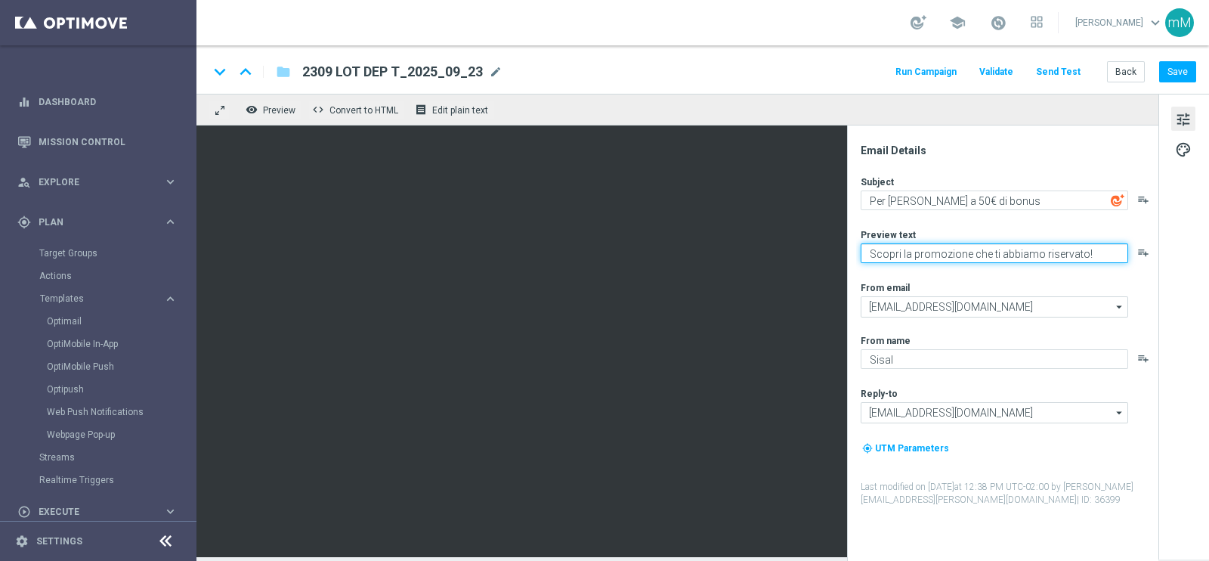
click at [951, 250] on textarea "Scopri la promozione che ti abbiamo riservato!" at bounding box center [995, 253] width 268 height 20
